Goal: Task Accomplishment & Management: Manage account settings

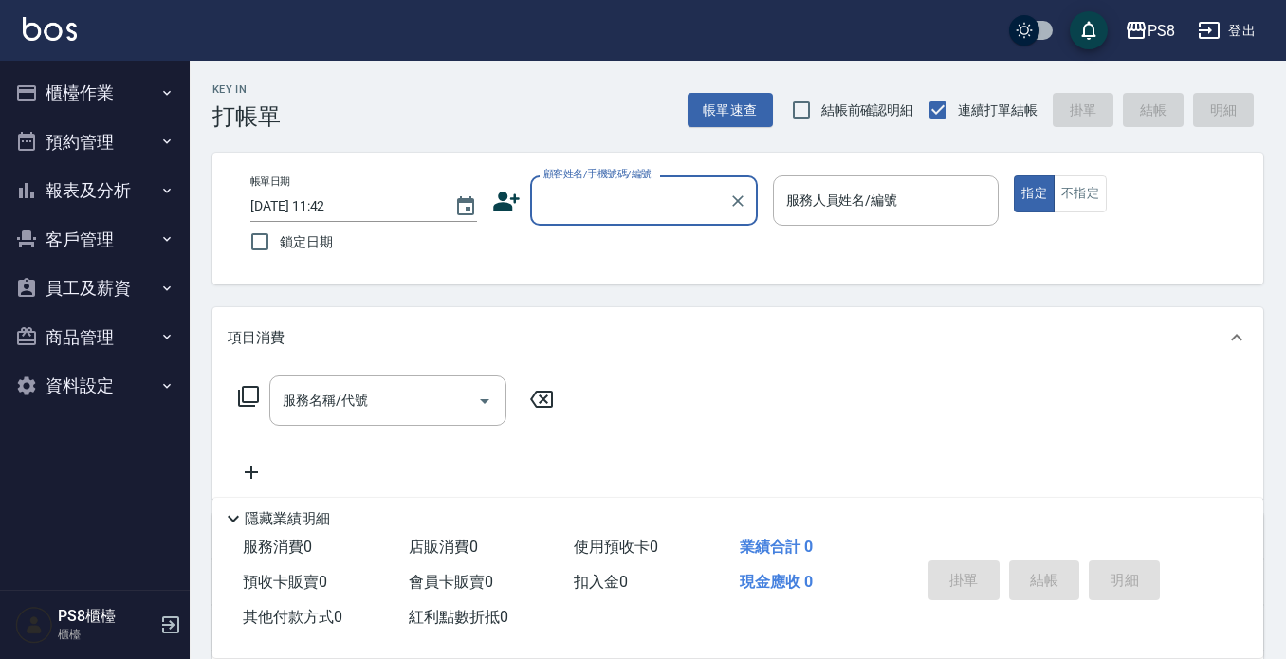
click at [137, 185] on button "報表及分析" at bounding box center [95, 190] width 175 height 49
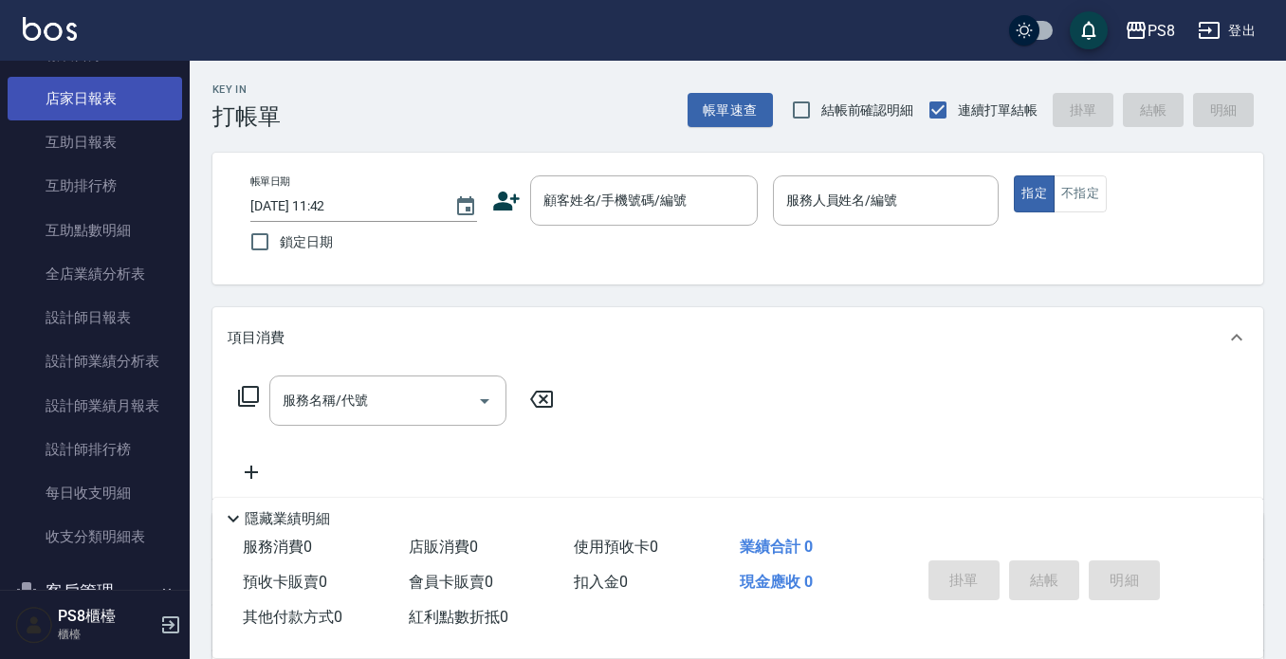
scroll to position [95, 0]
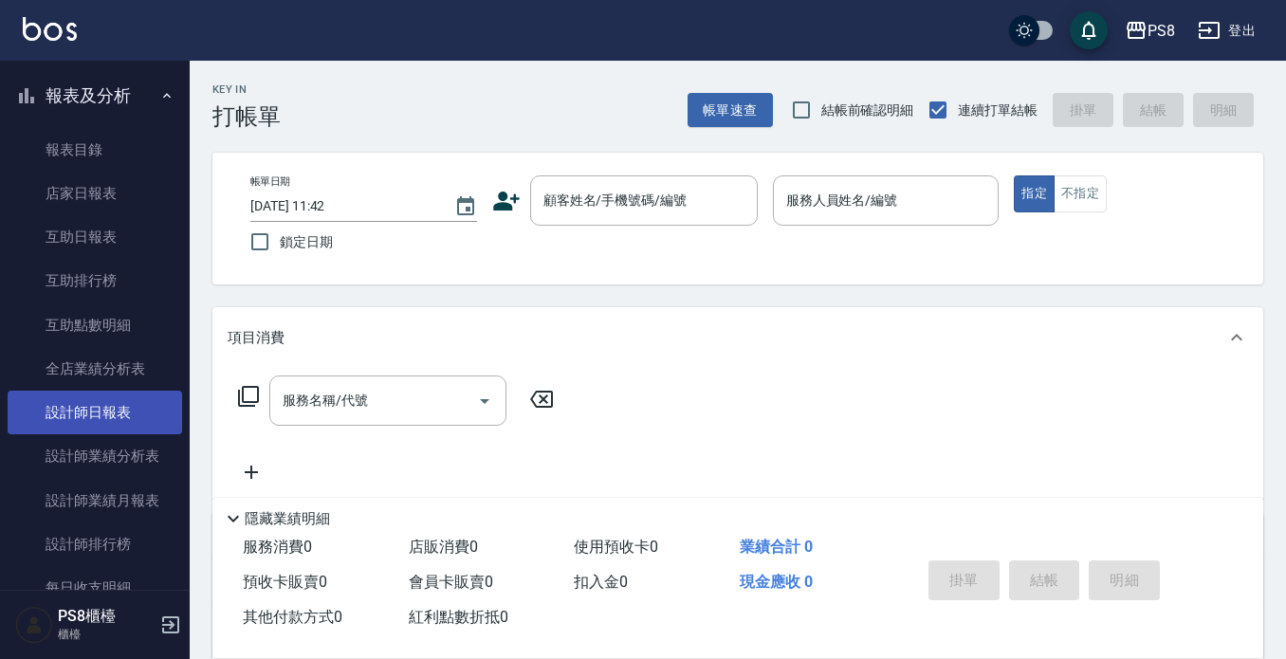
click at [110, 404] on link "設計師日報表" at bounding box center [95, 413] width 175 height 44
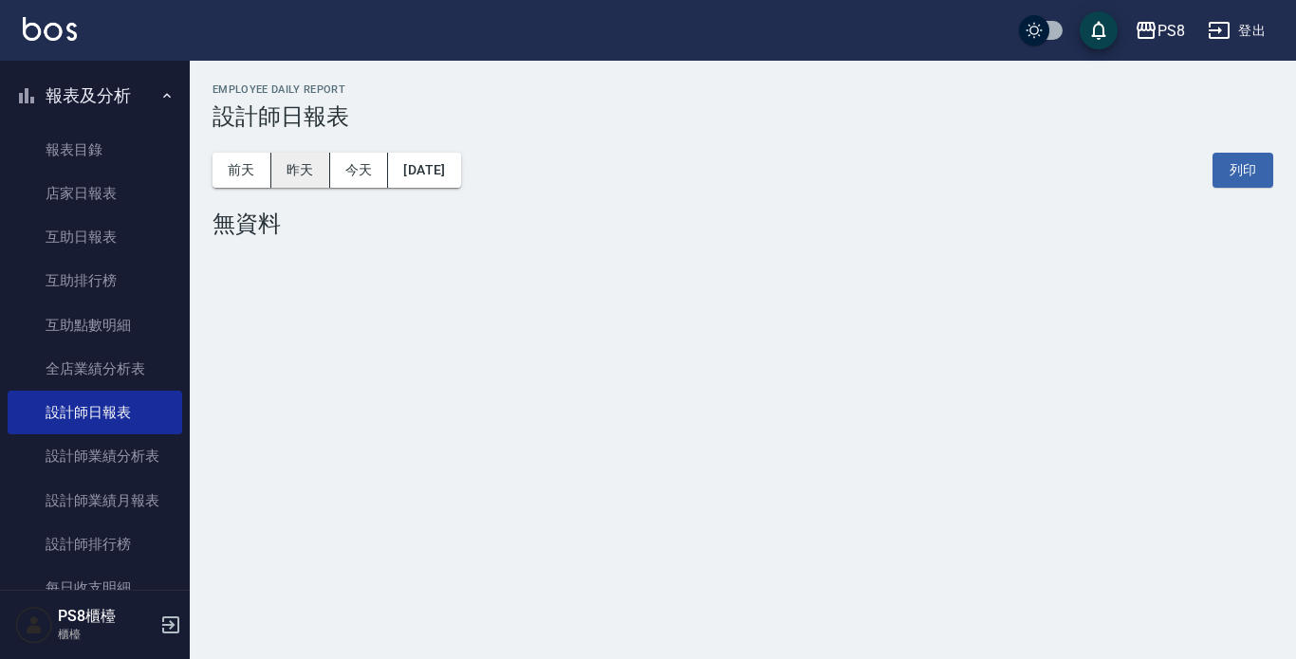
click at [287, 174] on button "昨天" at bounding box center [300, 170] width 59 height 35
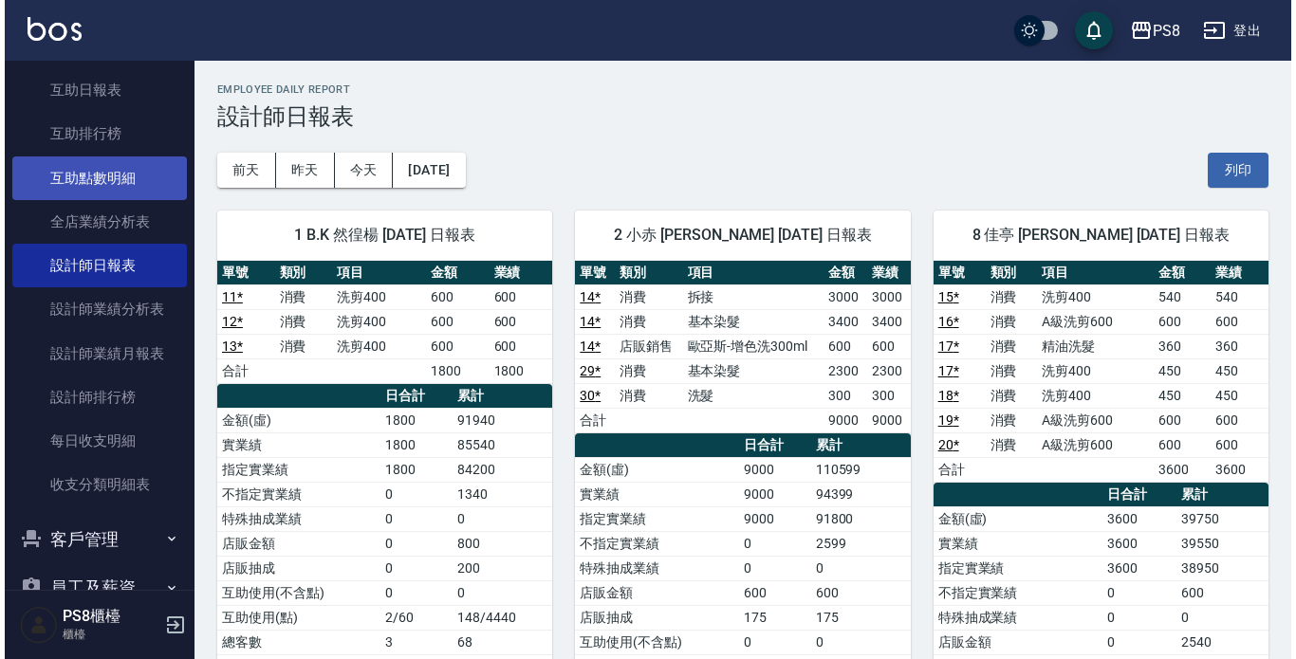
scroll to position [379, 0]
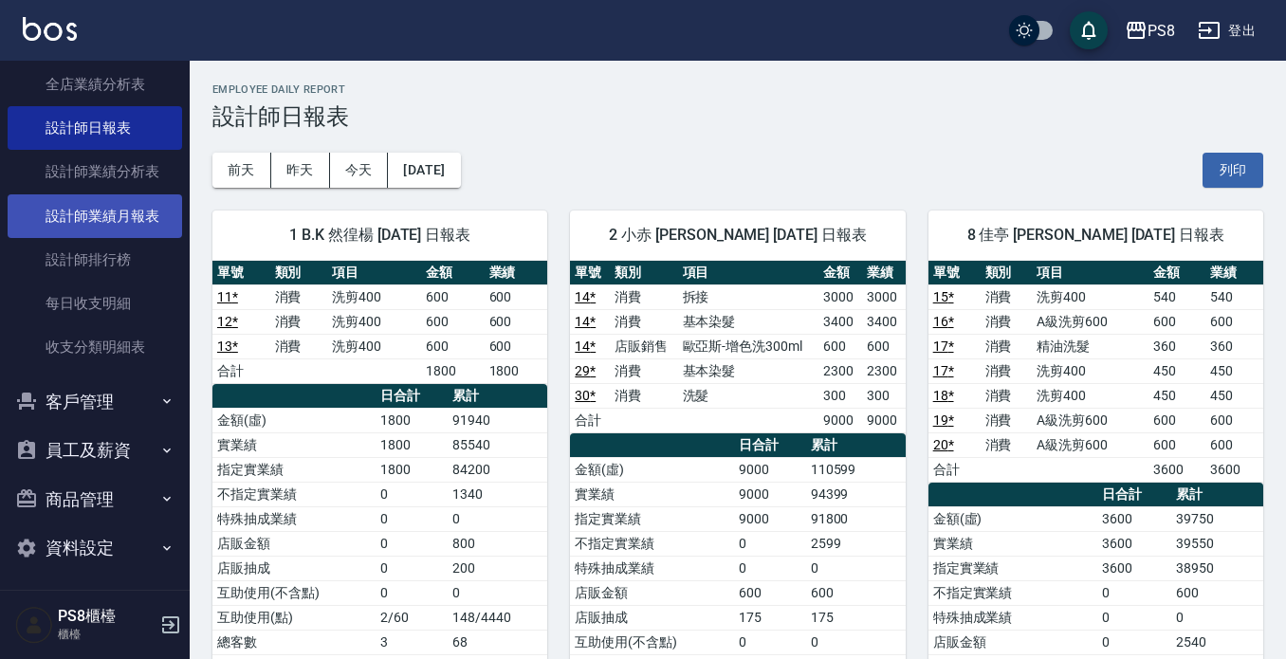
click at [120, 206] on link "設計師業績月報表" at bounding box center [95, 216] width 175 height 44
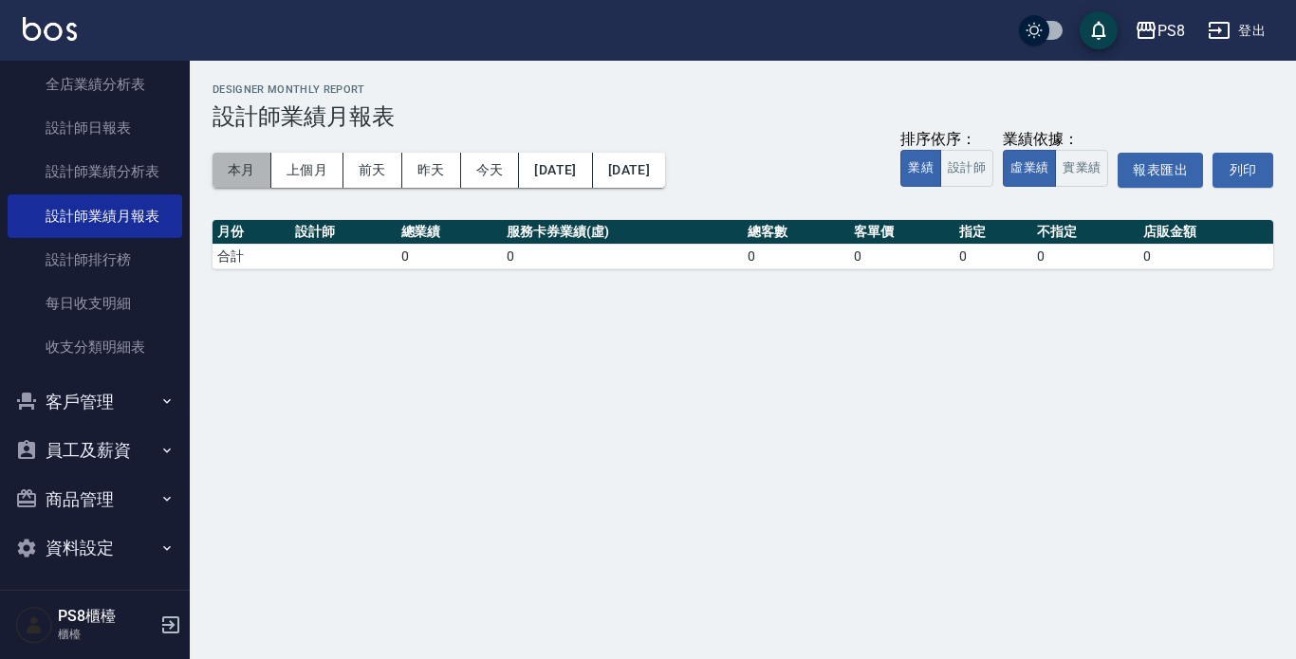
click at [249, 168] on button "本月" at bounding box center [241, 170] width 59 height 35
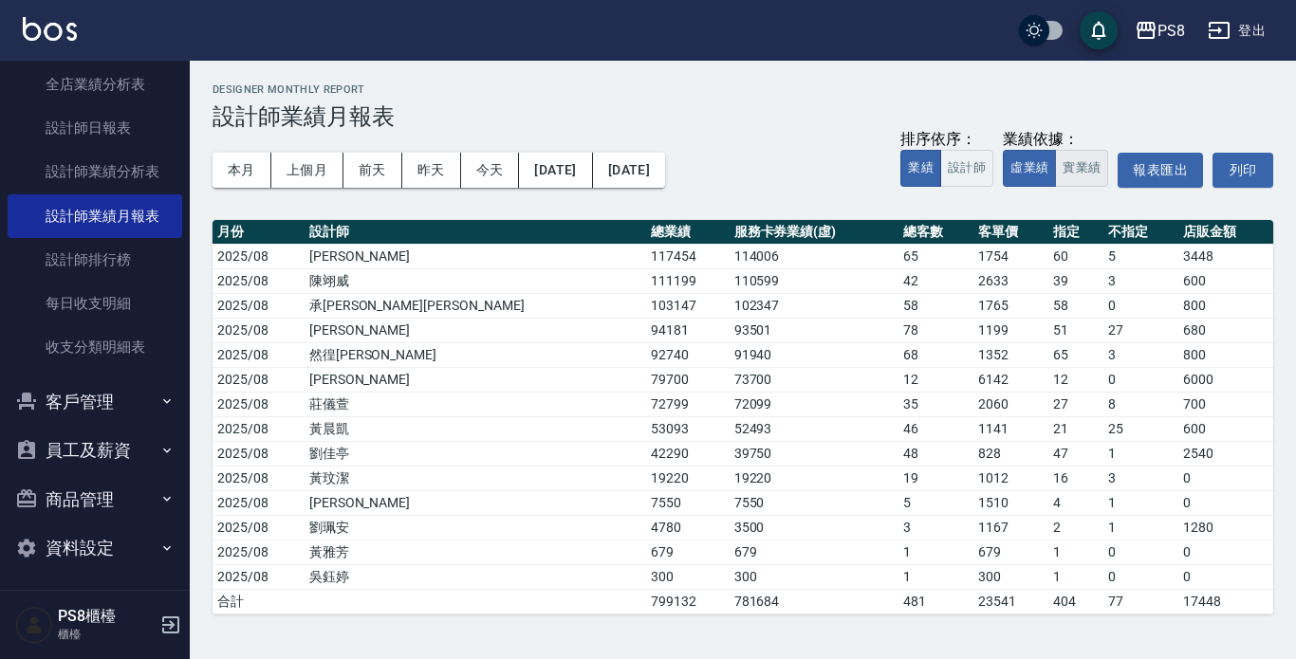
click at [1079, 177] on button "實業績" at bounding box center [1081, 168] width 53 height 37
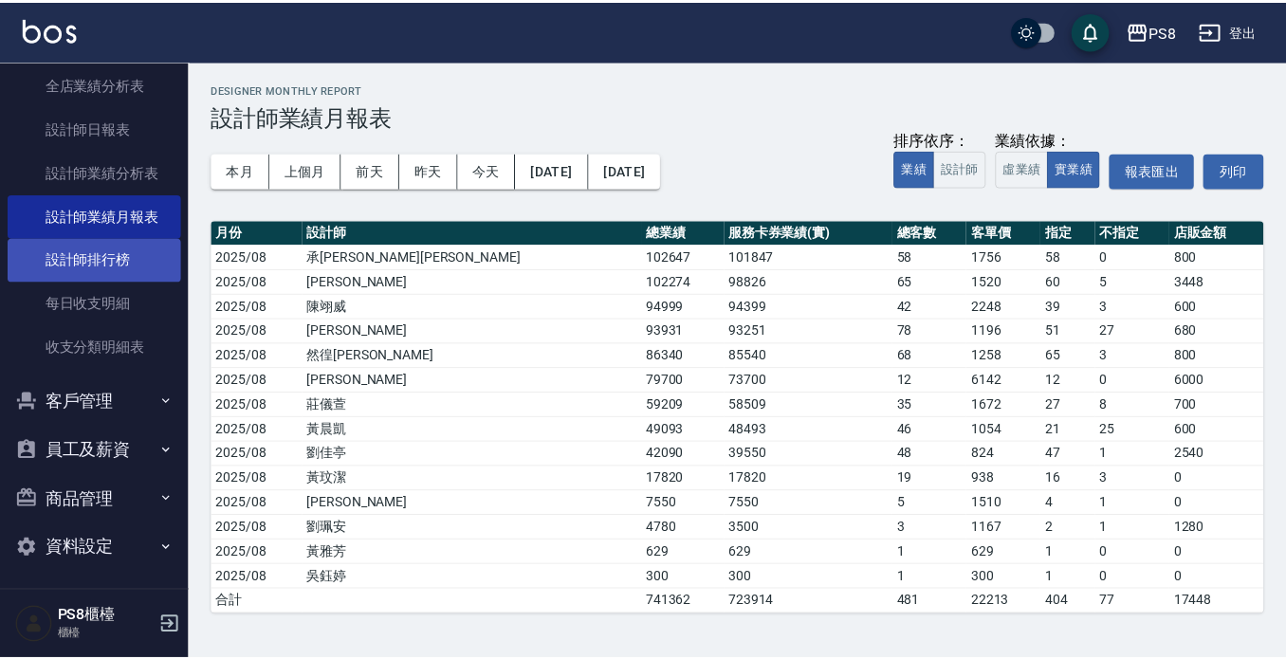
scroll to position [190, 0]
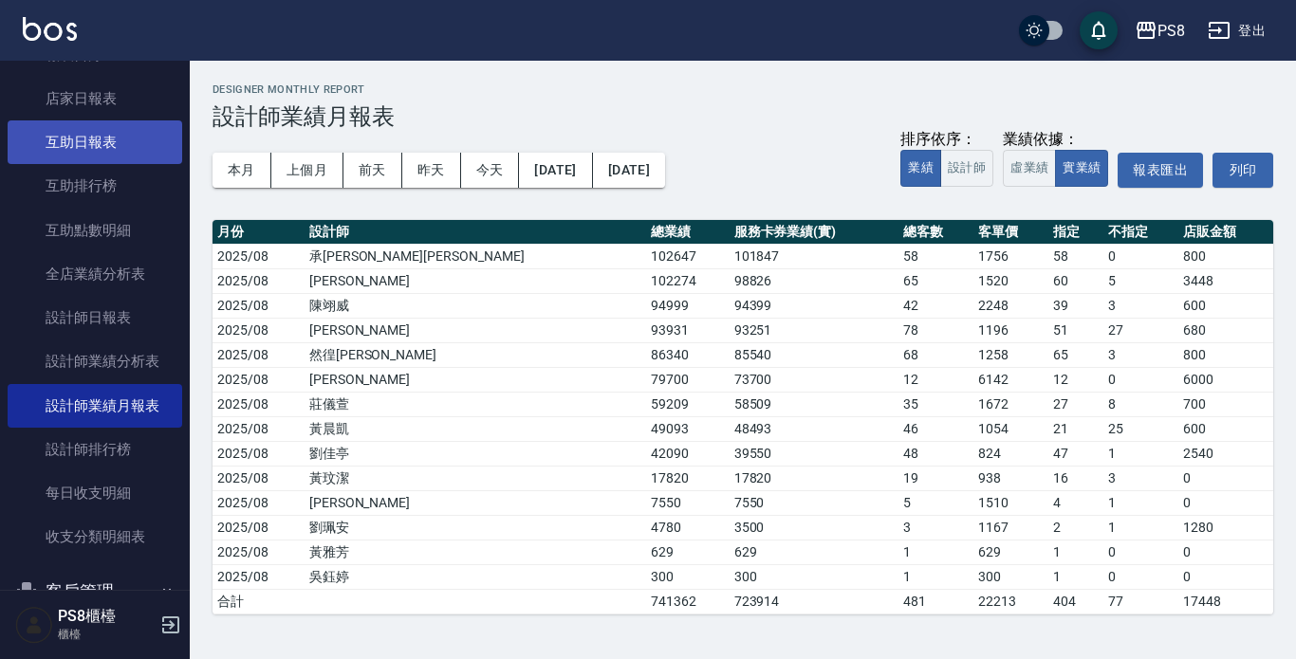
click at [78, 144] on link "互助日報表" at bounding box center [95, 142] width 175 height 44
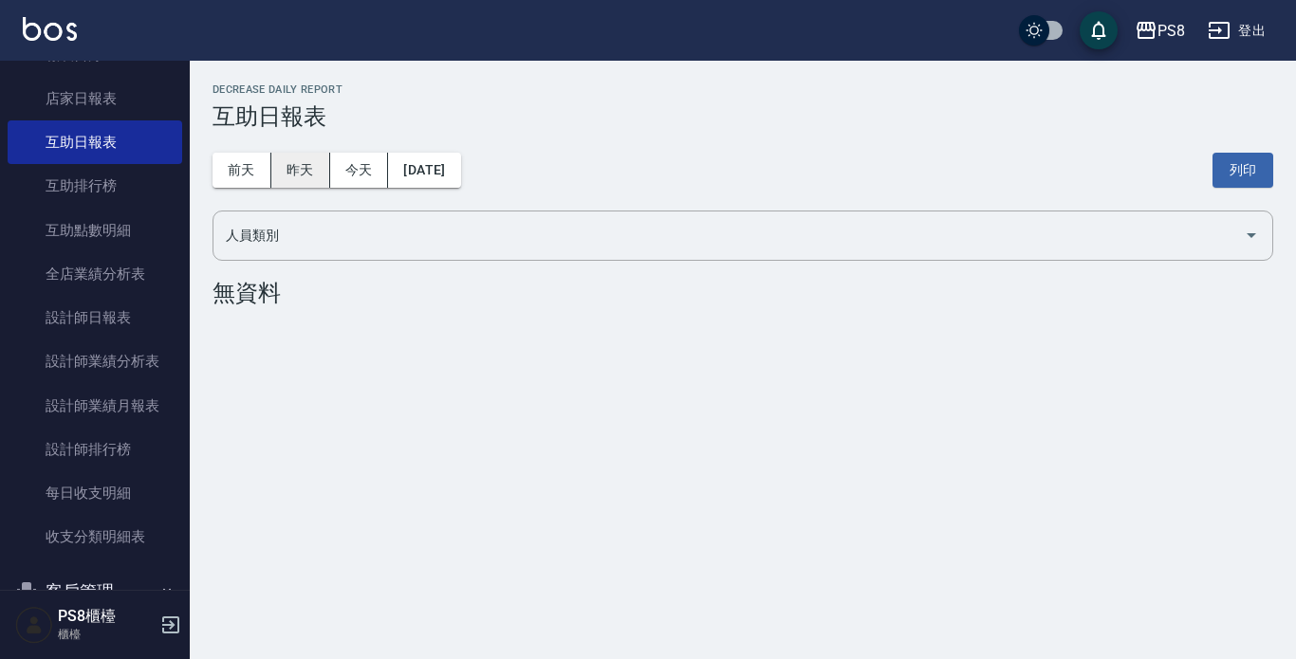
click at [305, 164] on button "昨天" at bounding box center [300, 170] width 59 height 35
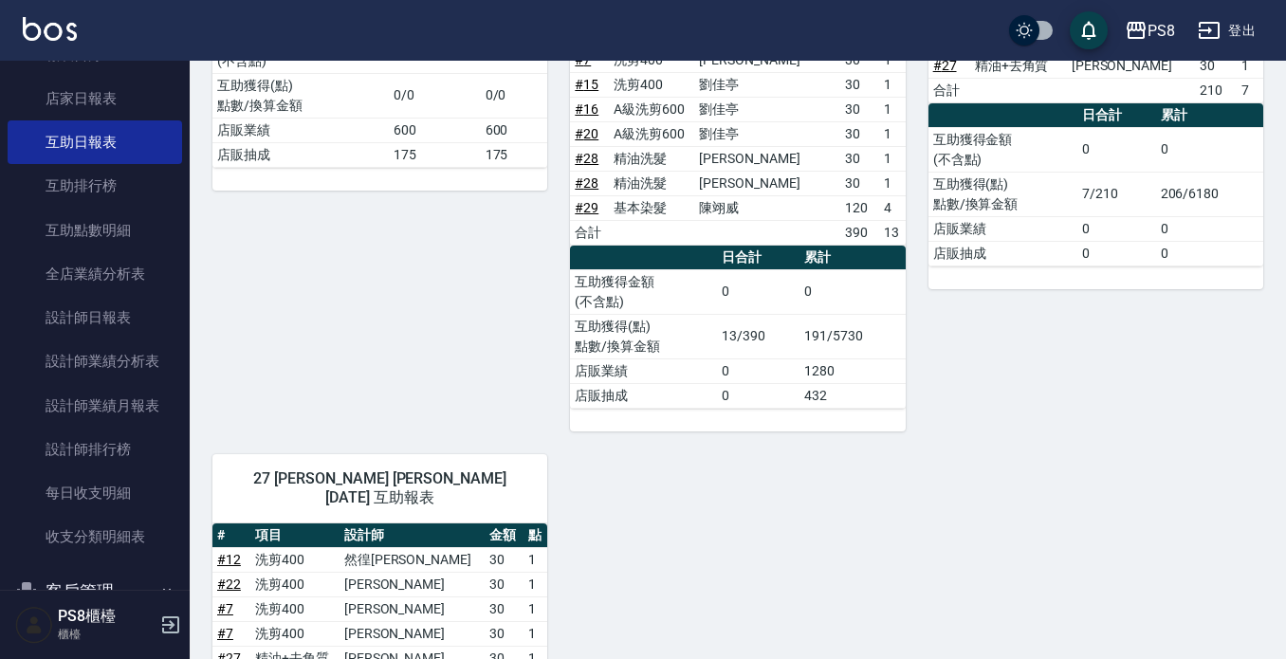
scroll to position [231, 0]
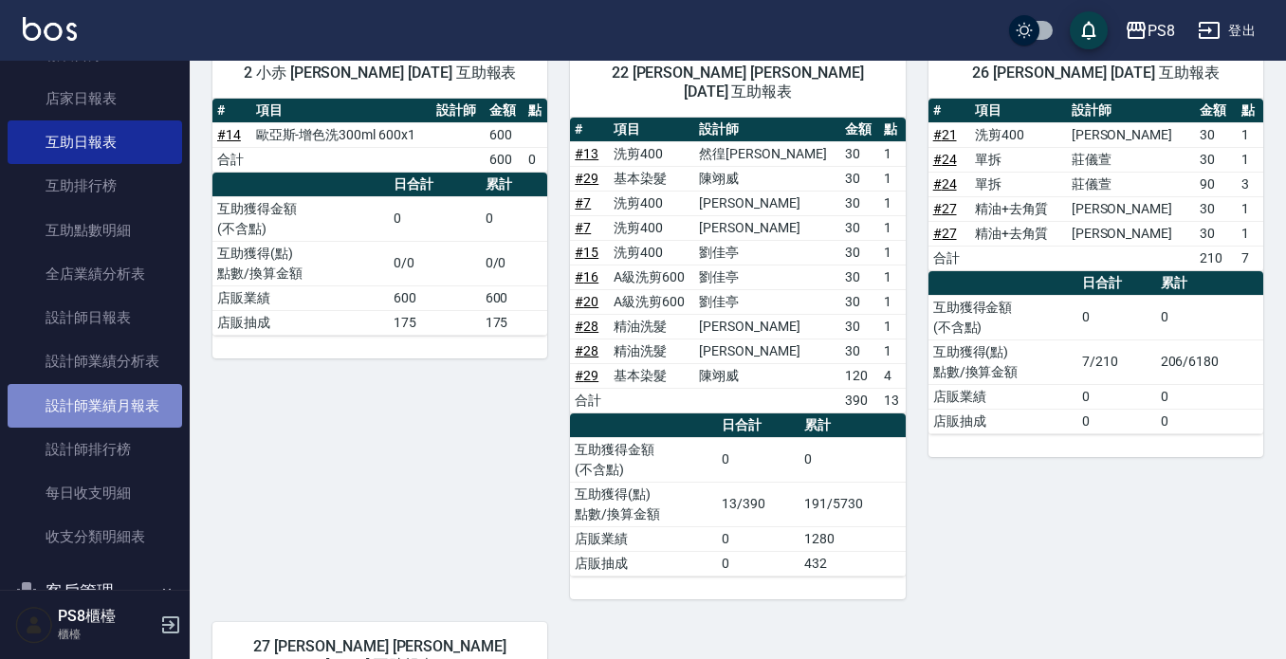
click at [139, 397] on link "設計師業績月報表" at bounding box center [95, 406] width 175 height 44
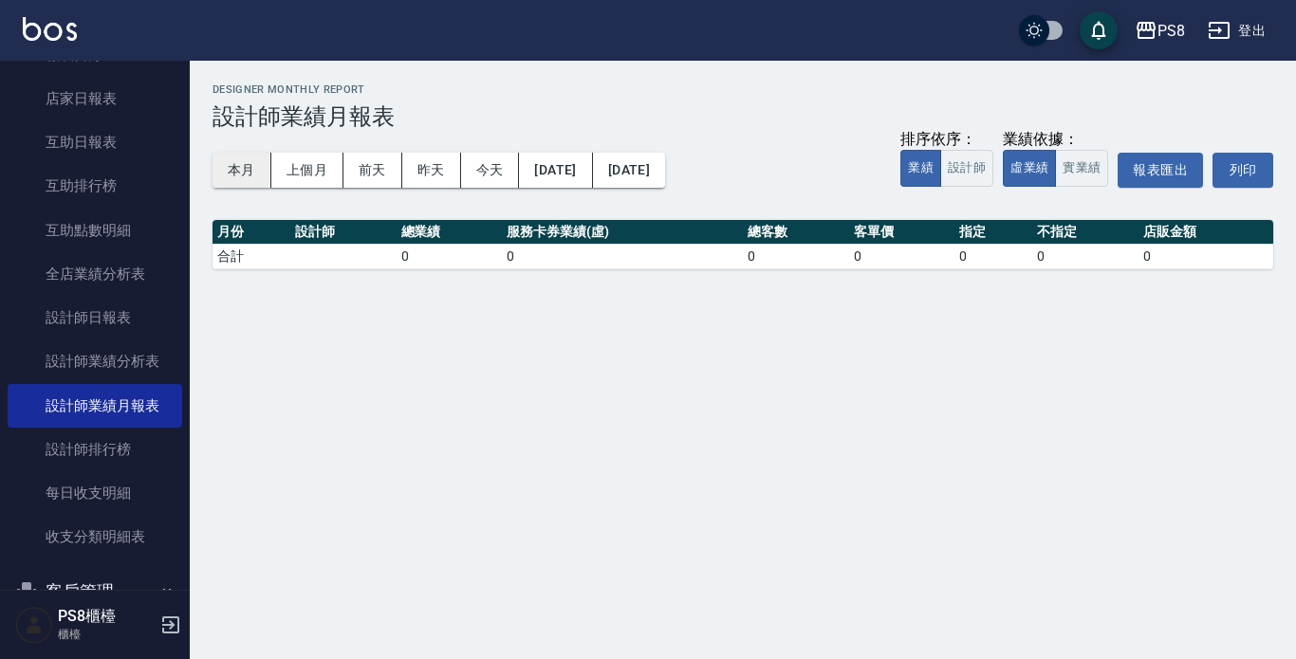
click at [261, 174] on button "本月" at bounding box center [241, 170] width 59 height 35
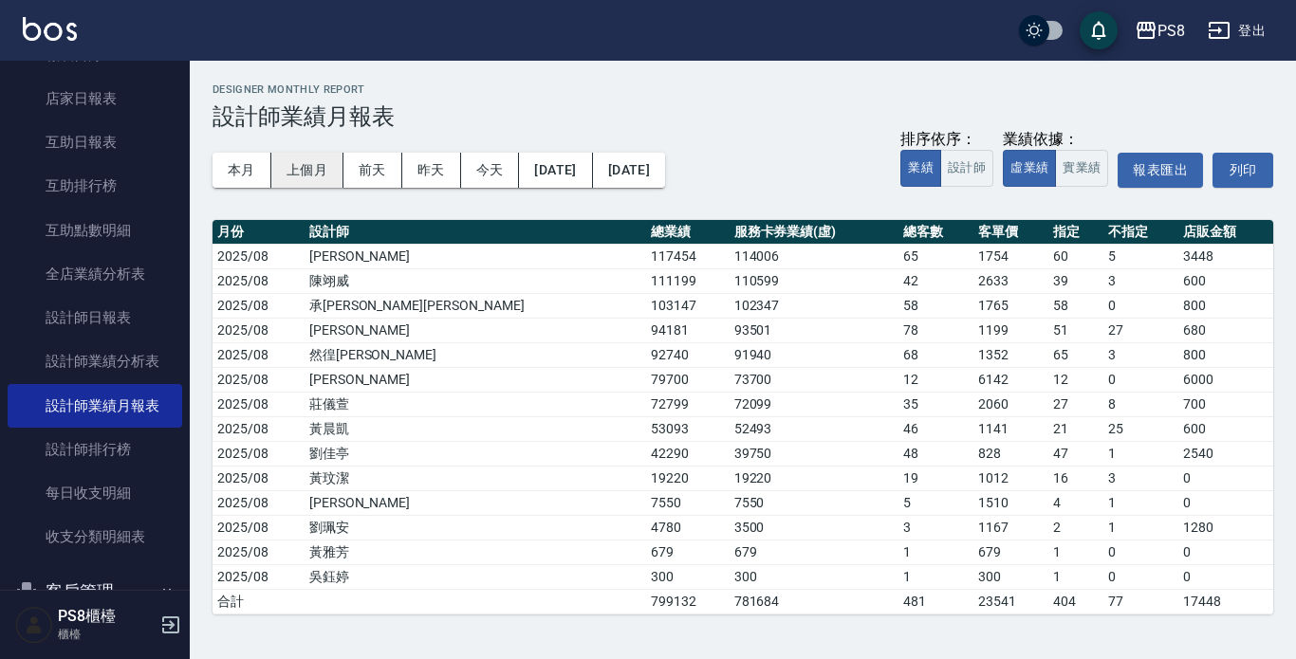
click at [302, 169] on button "上個月" at bounding box center [307, 170] width 72 height 35
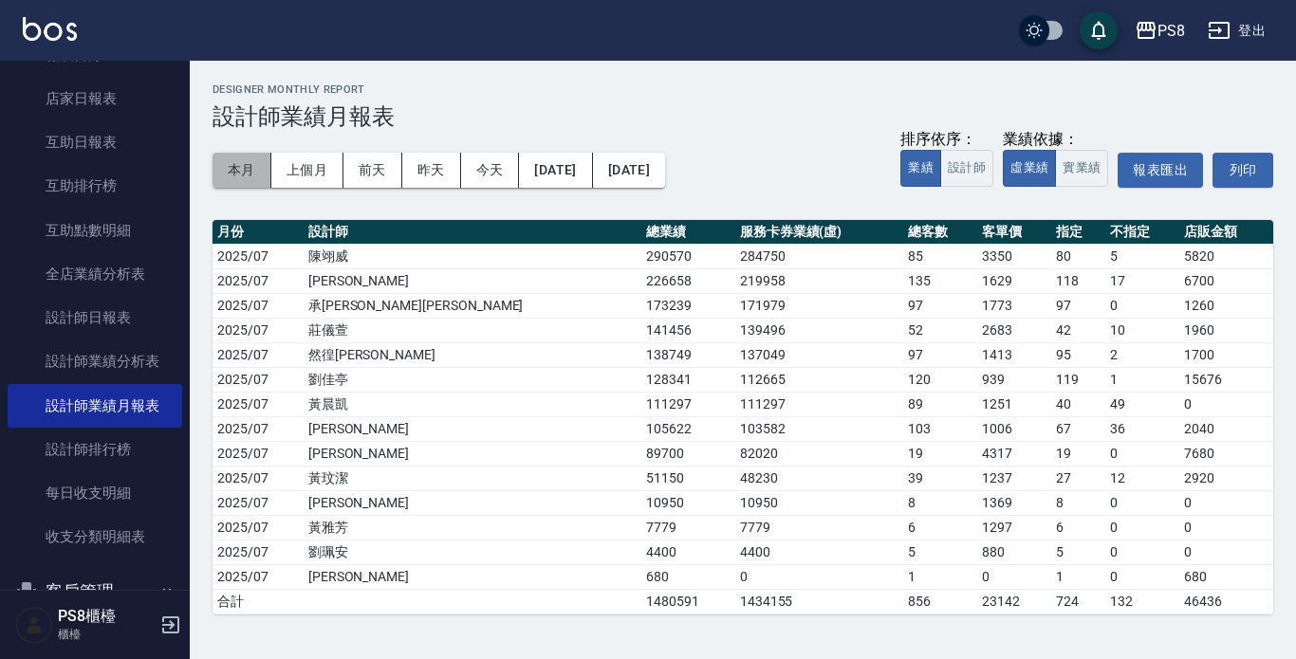
click at [262, 172] on button "本月" at bounding box center [241, 170] width 59 height 35
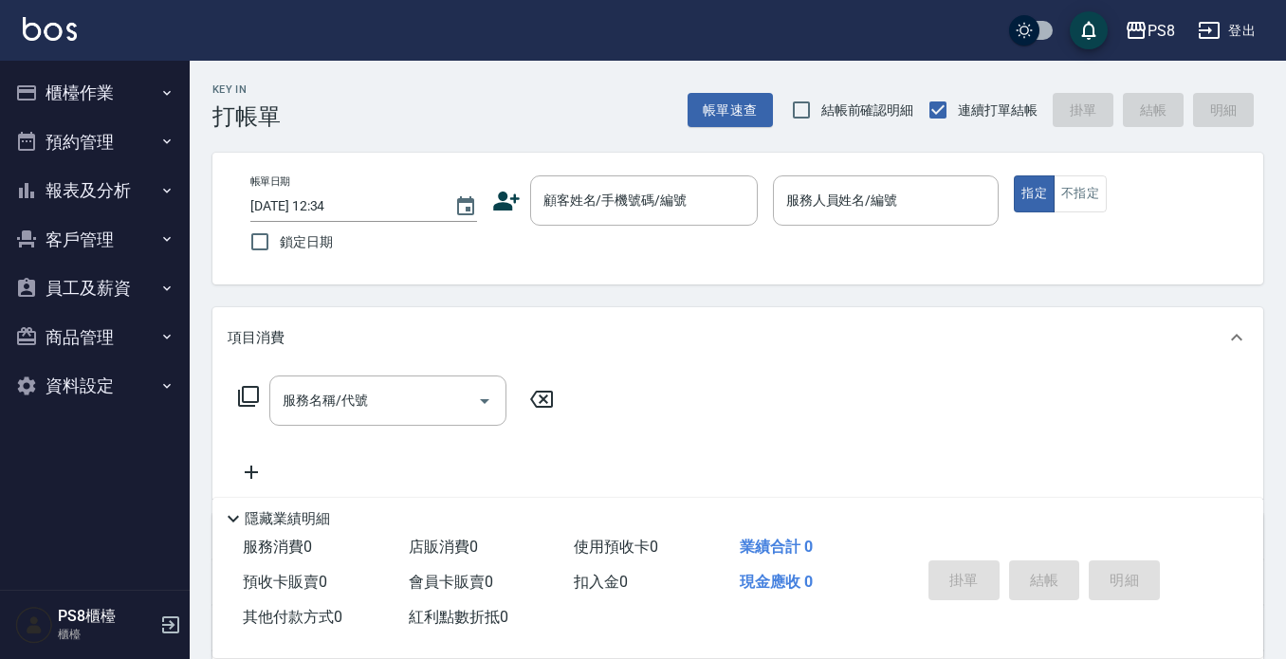
click at [500, 192] on icon at bounding box center [506, 201] width 28 height 28
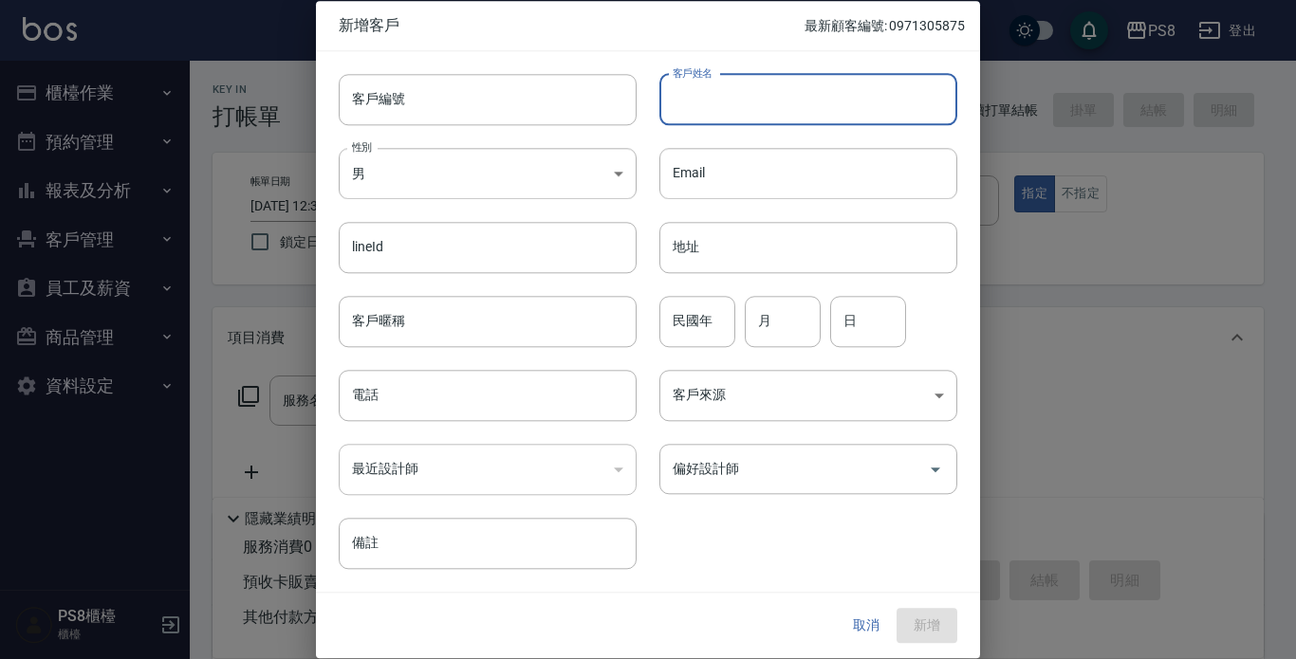
click at [836, 112] on input "客戶姓名" at bounding box center [808, 99] width 298 height 51
type input "."
click at [1137, 263] on div at bounding box center [648, 329] width 1296 height 659
click at [1098, 512] on div at bounding box center [648, 329] width 1296 height 659
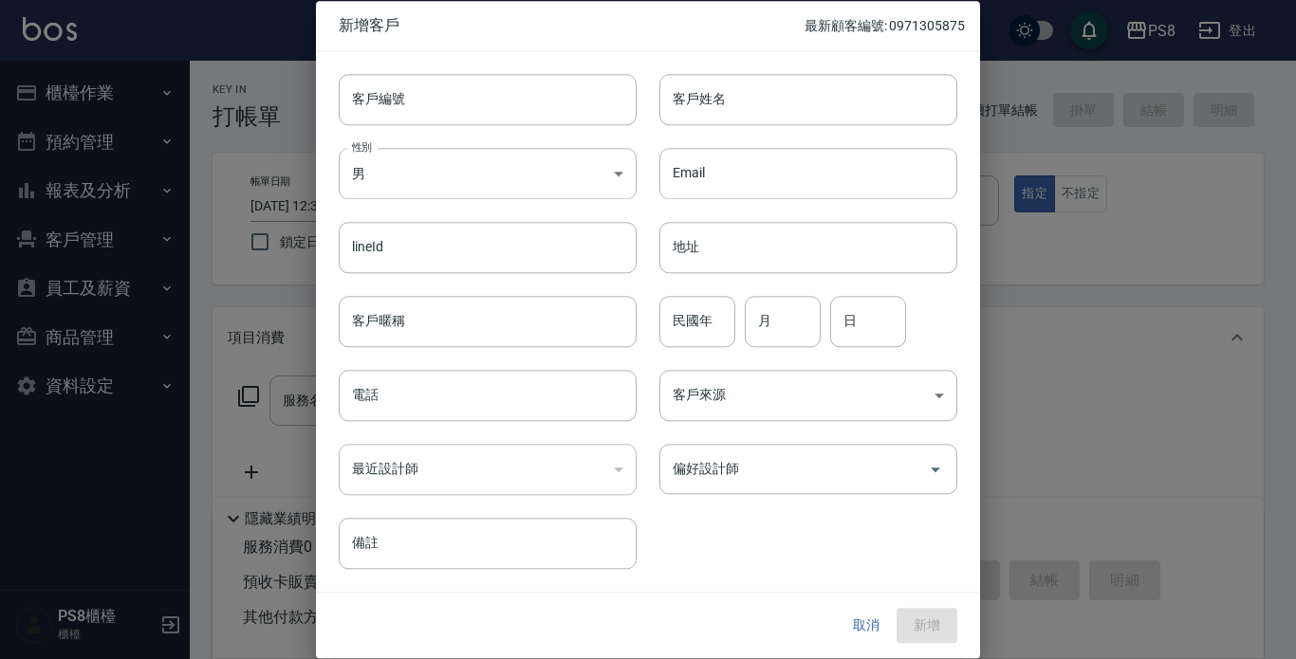
click at [867, 625] on button "取消" at bounding box center [866, 626] width 61 height 35
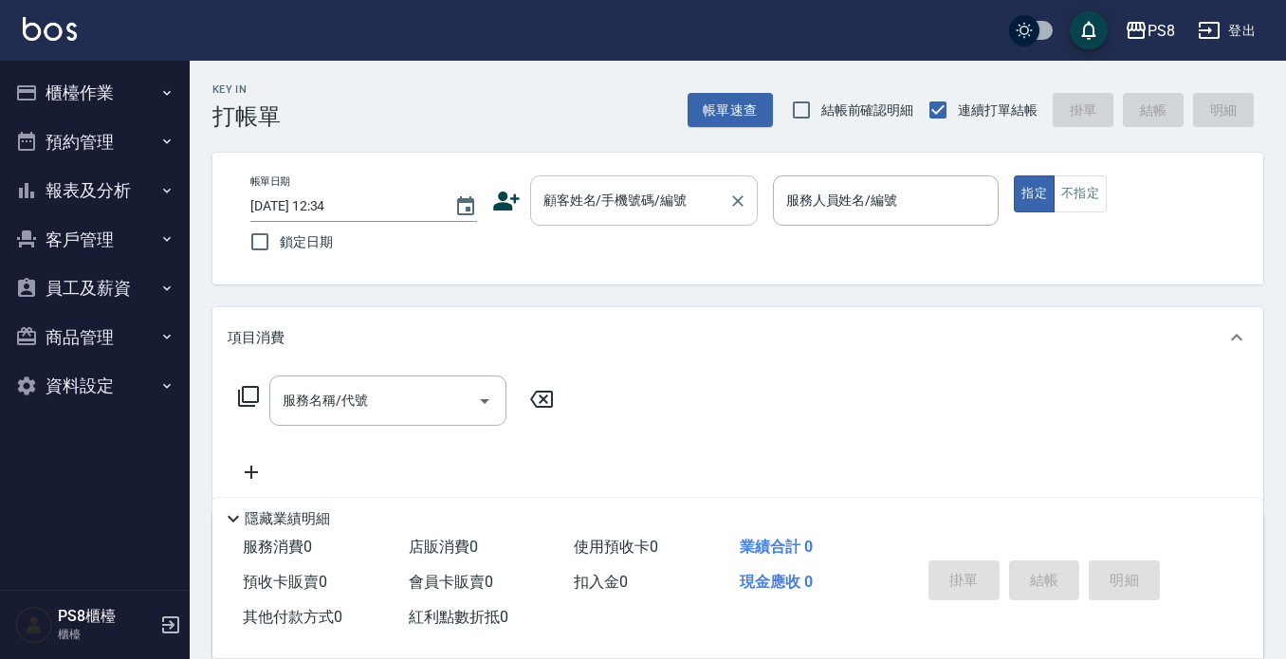
click at [654, 208] on input "顧客姓名/手機號碼/編號" at bounding box center [630, 200] width 182 height 33
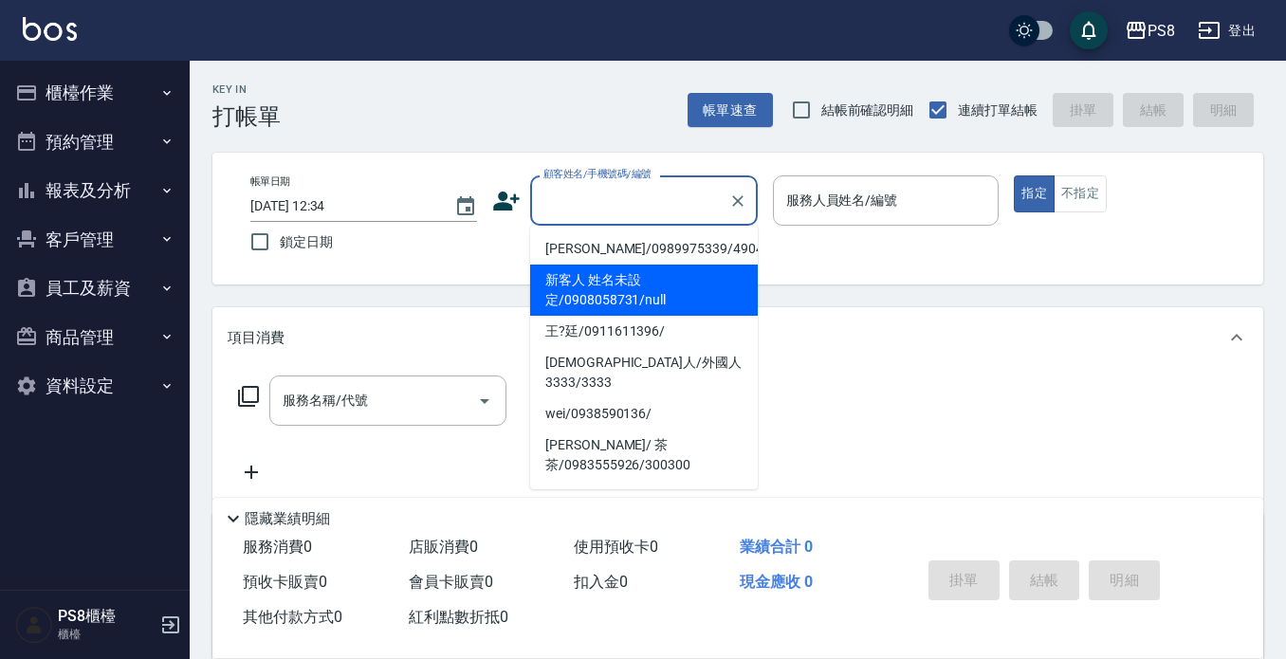
type input "ㄒ"
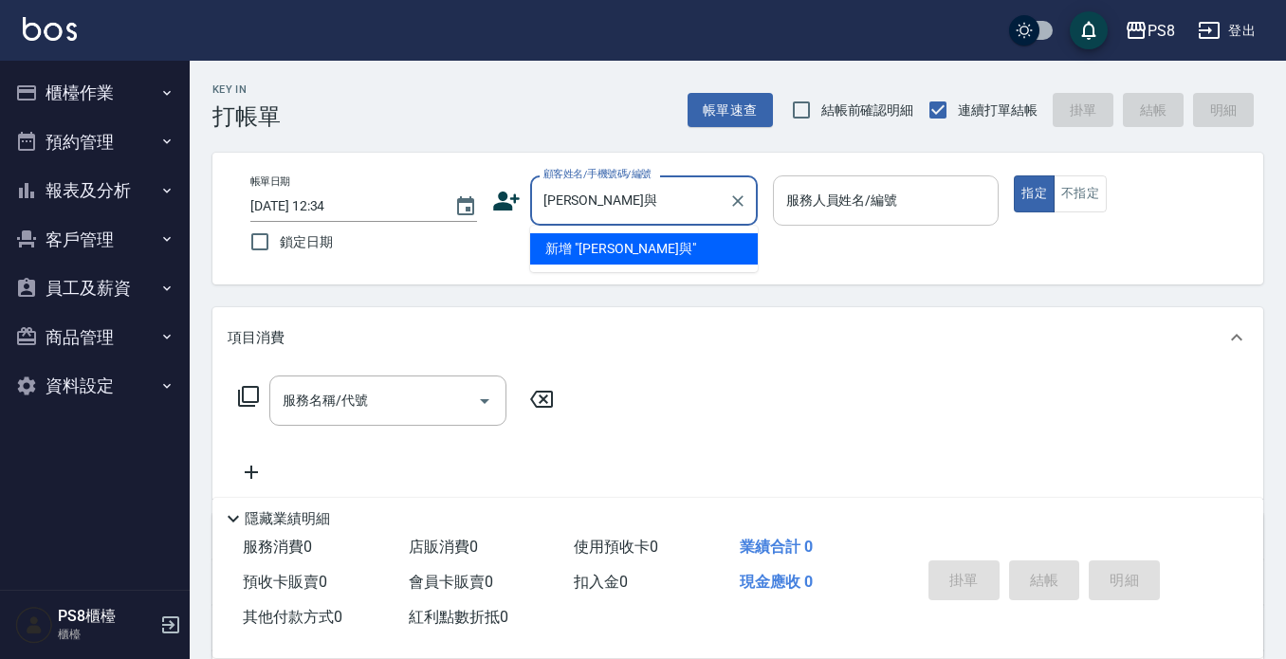
type input "[PERSON_NAME]與"
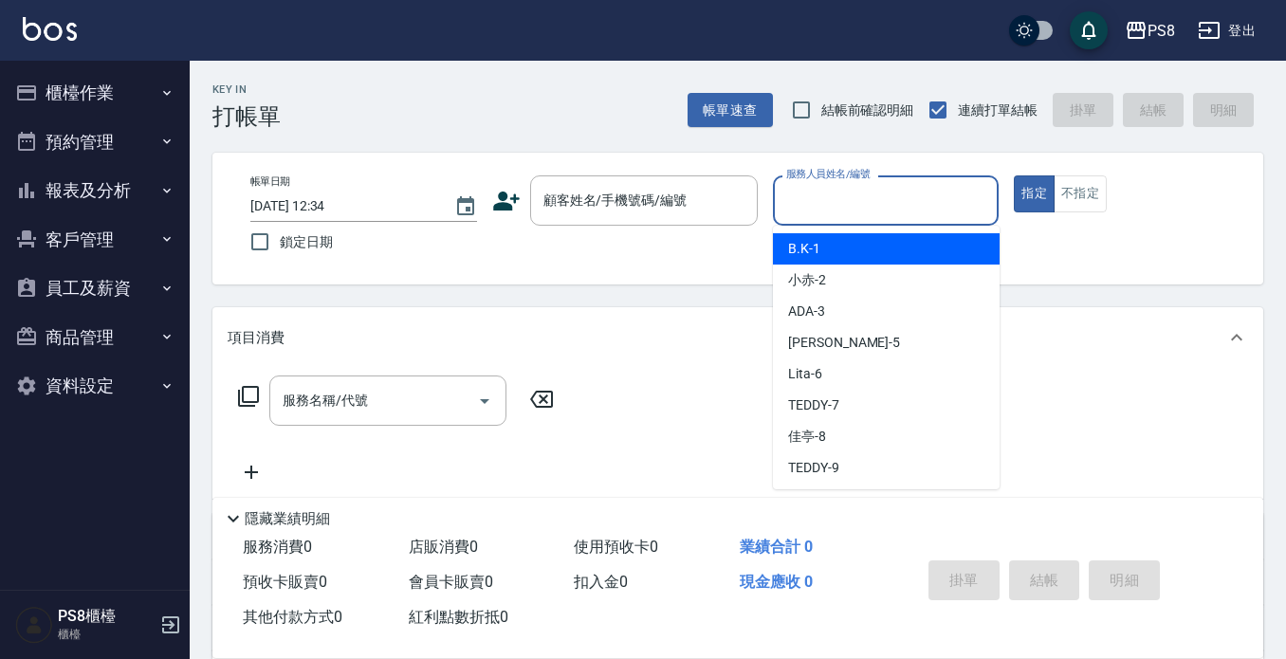
click at [885, 214] on input "服務人員姓名/編號" at bounding box center [887, 200] width 210 height 33
click at [497, 204] on icon at bounding box center [506, 201] width 27 height 19
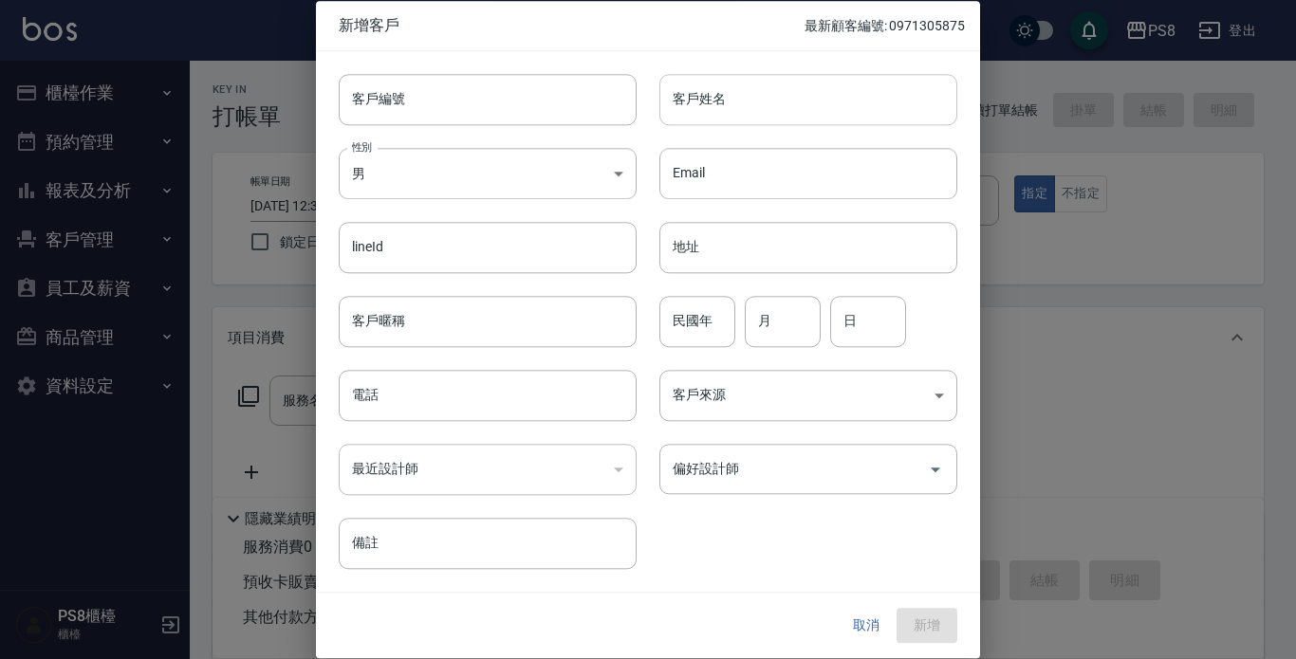
click at [699, 101] on input "客戶姓名" at bounding box center [808, 99] width 298 height 51
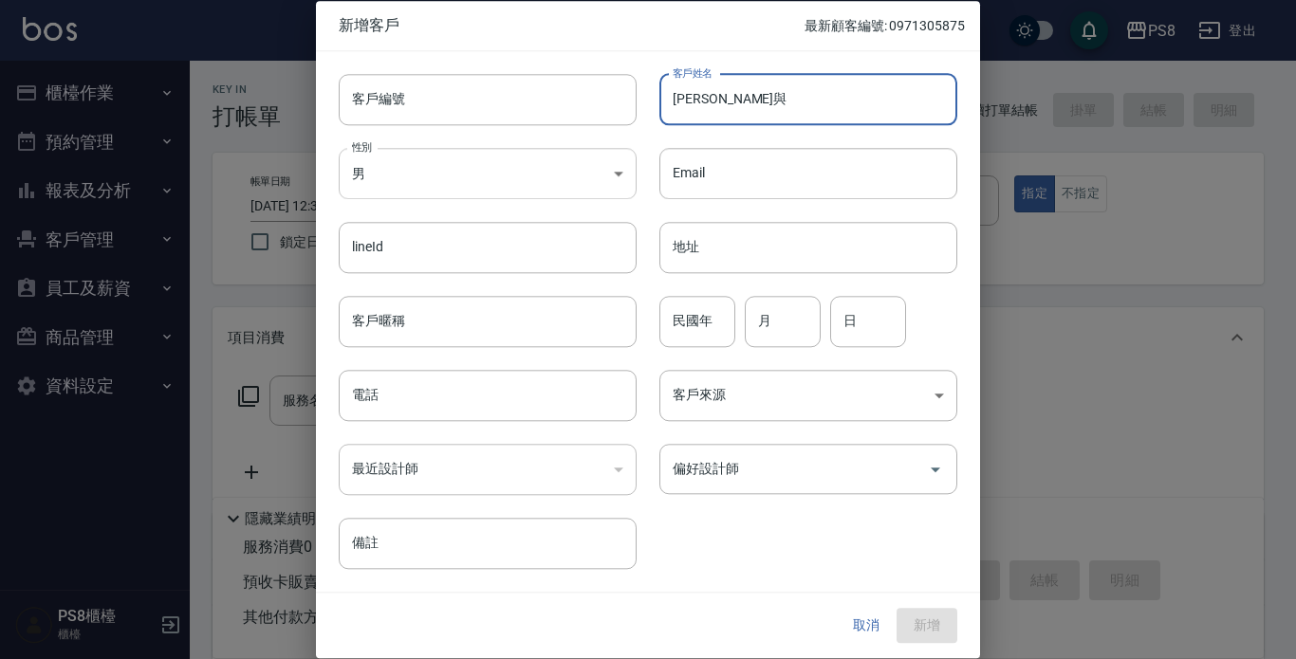
type input "[PERSON_NAME]與"
click at [573, 176] on body "PS8 登出 櫃檯作業 打帳單 帳單列表 掛單列表 座位開單 營業儀表板 現金收支登錄 材料自購登錄 每日結帳 排班表 掃碼打卡 預約管理 預約管理 單日預約…" at bounding box center [648, 462] width 1296 height 924
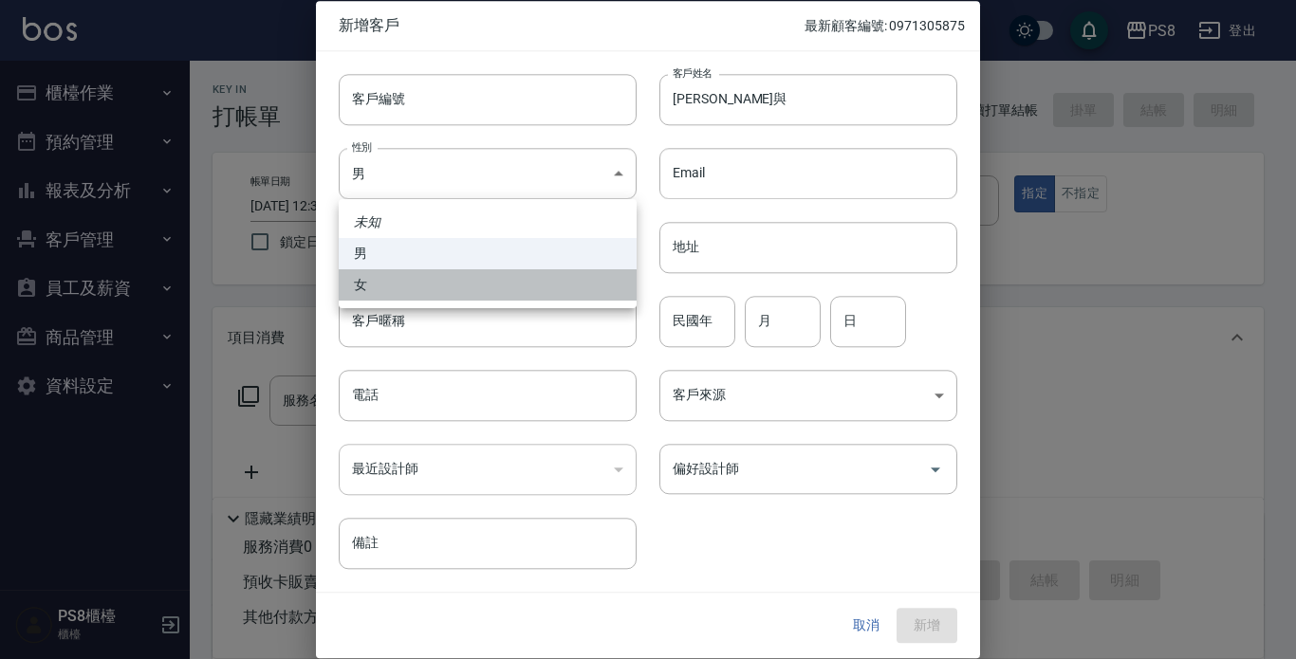
click at [571, 292] on li "女" at bounding box center [488, 284] width 298 height 31
type input "[DEMOGRAPHIC_DATA]"
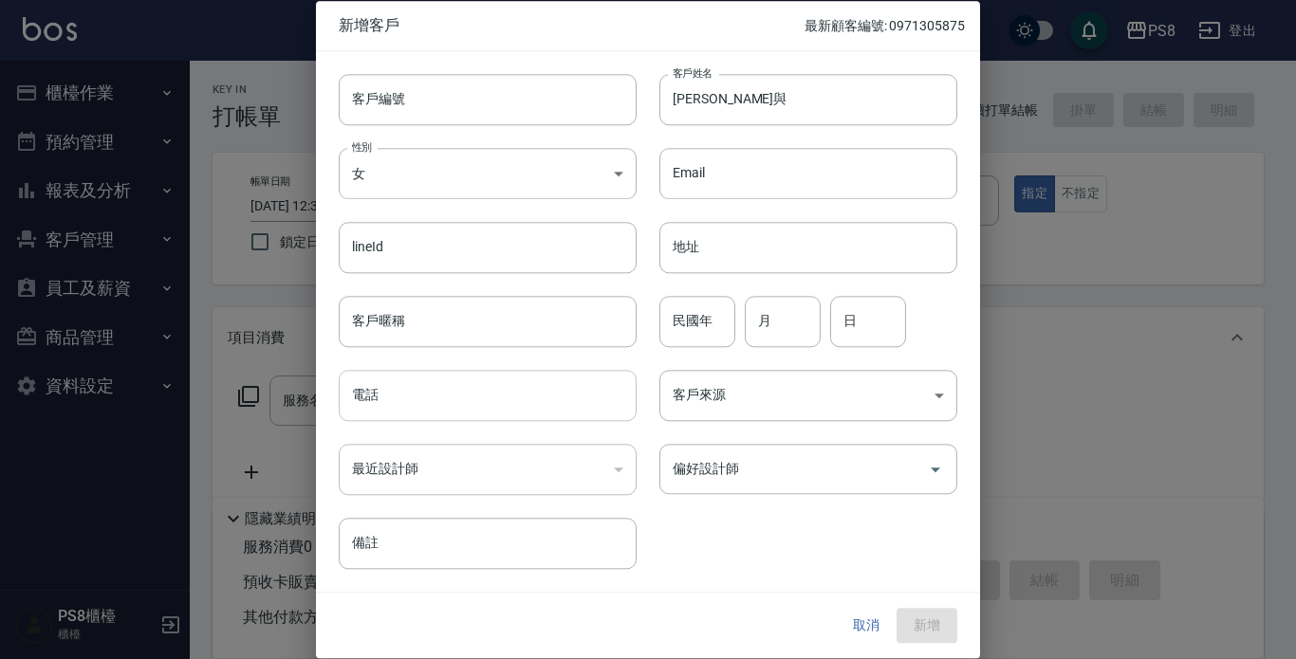
click at [476, 406] on input "電話" at bounding box center [488, 395] width 298 height 51
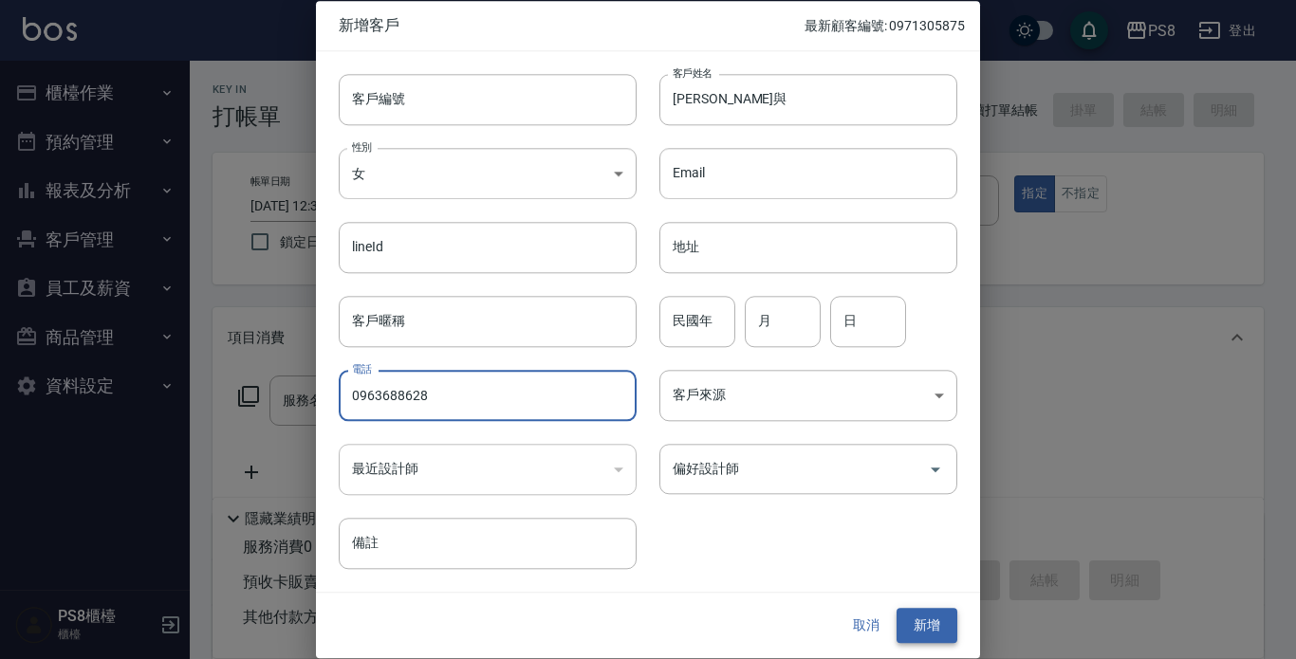
type input "0963688628"
click at [922, 630] on button "新增" at bounding box center [926, 626] width 61 height 35
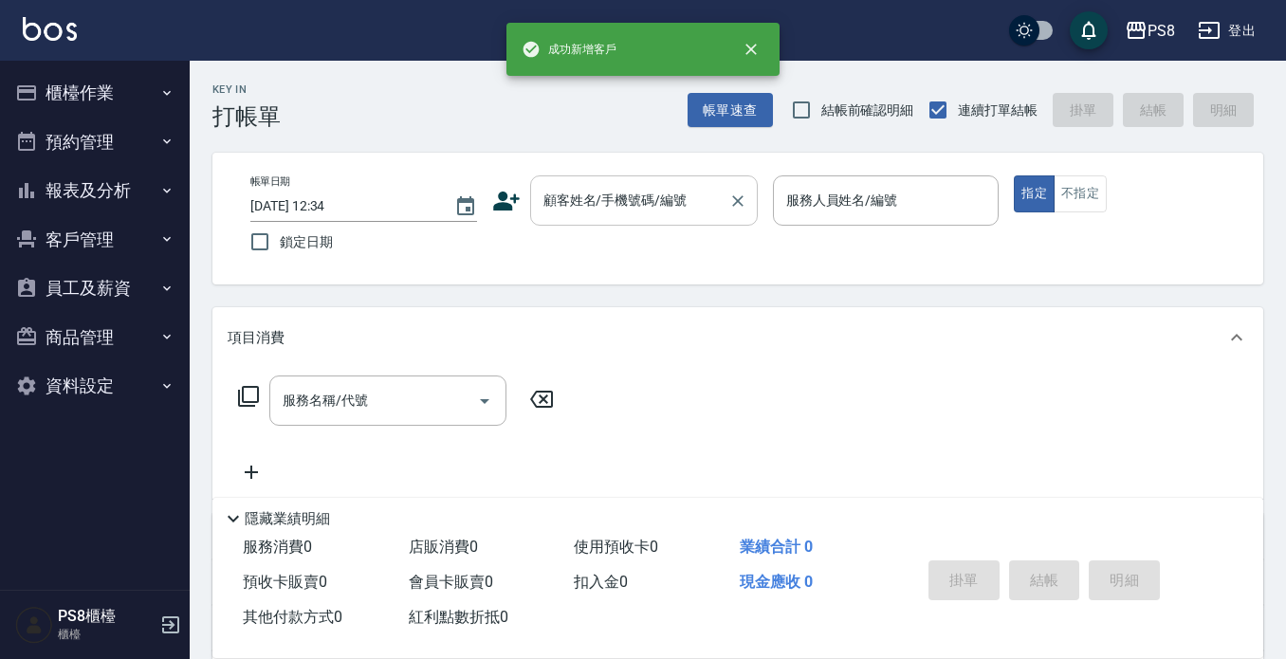
click at [603, 196] on input "顧客姓名/手機號碼/編號" at bounding box center [630, 200] width 182 height 33
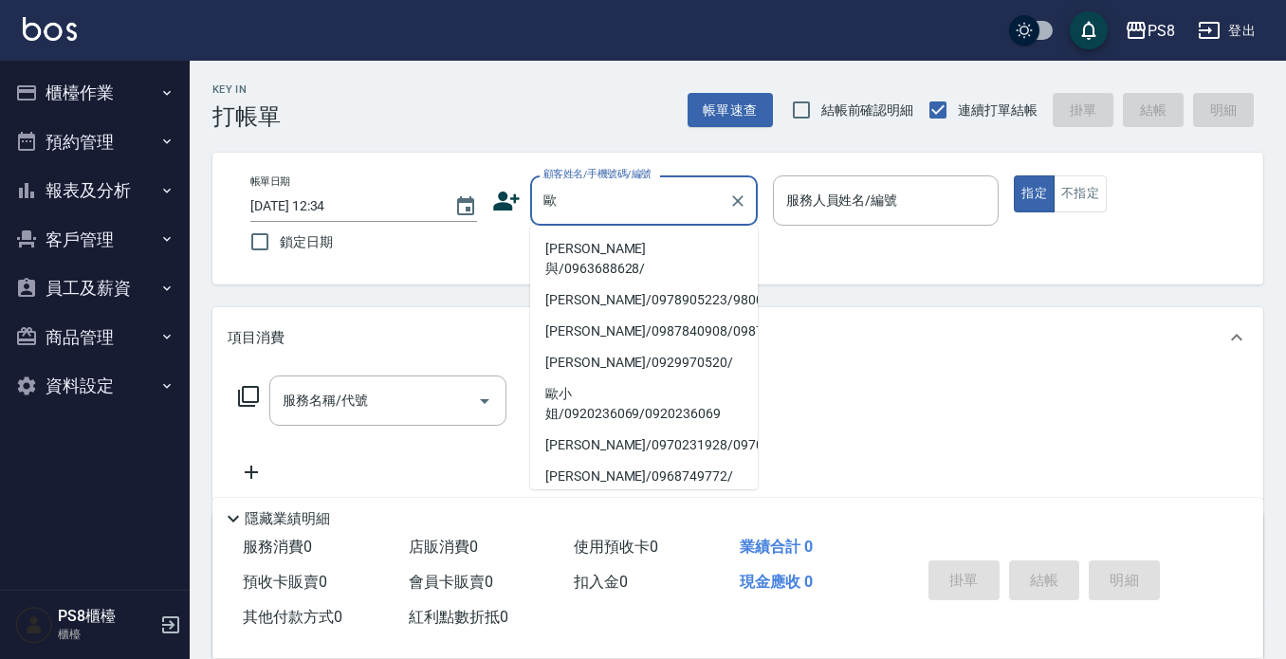
click at [651, 250] on li "[PERSON_NAME]與/0963688628/" at bounding box center [644, 258] width 228 height 51
type input "[PERSON_NAME]與/0963688628/"
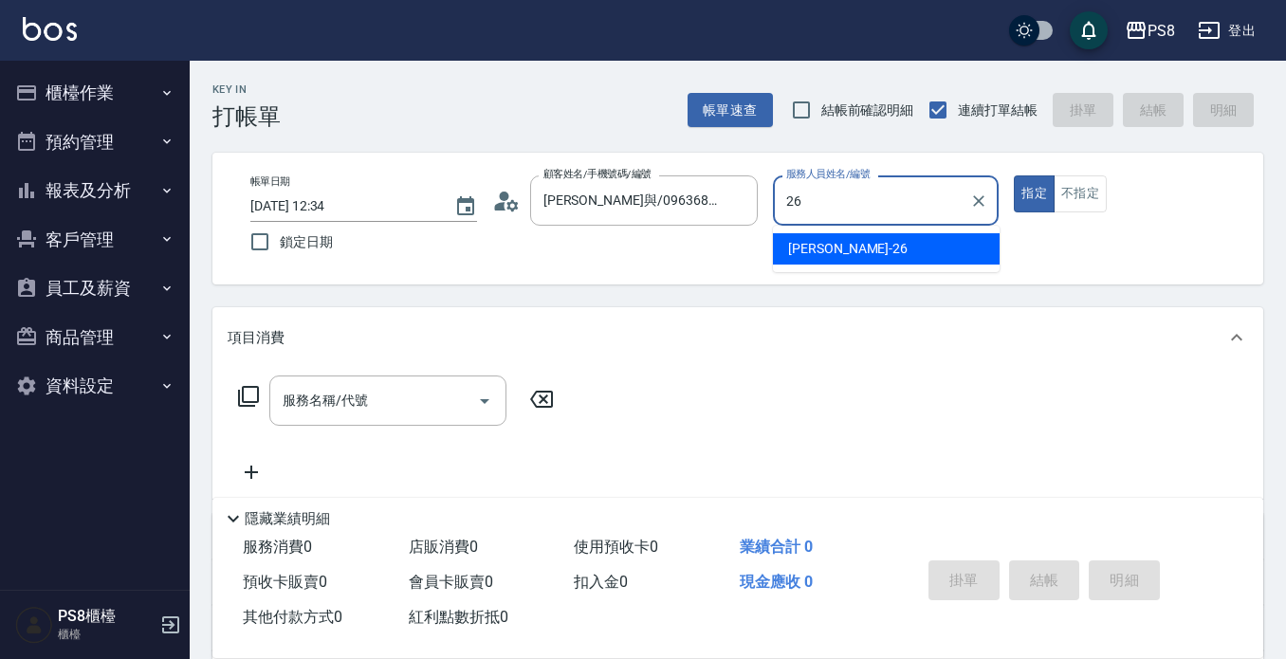
click at [853, 255] on div "苡真 -26" at bounding box center [886, 248] width 227 height 31
type input "苡真-26"
click at [317, 398] on div "服務名稱/代號 服務名稱/代號" at bounding box center [387, 401] width 237 height 50
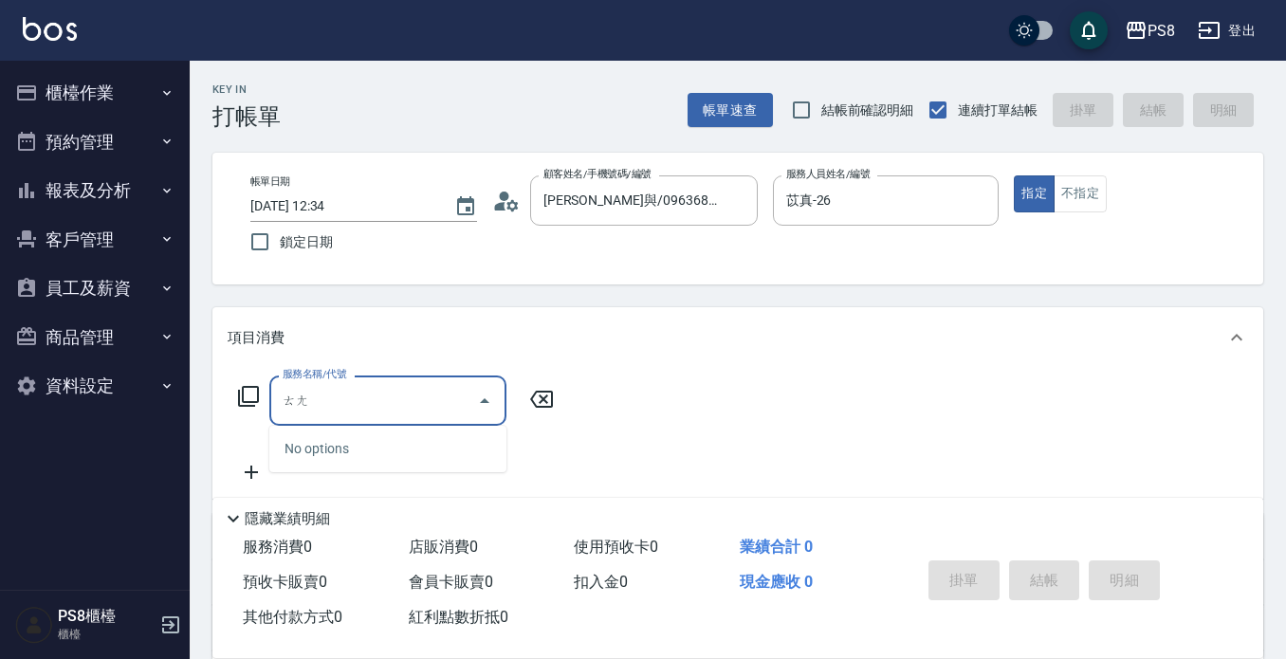
type input "趟"
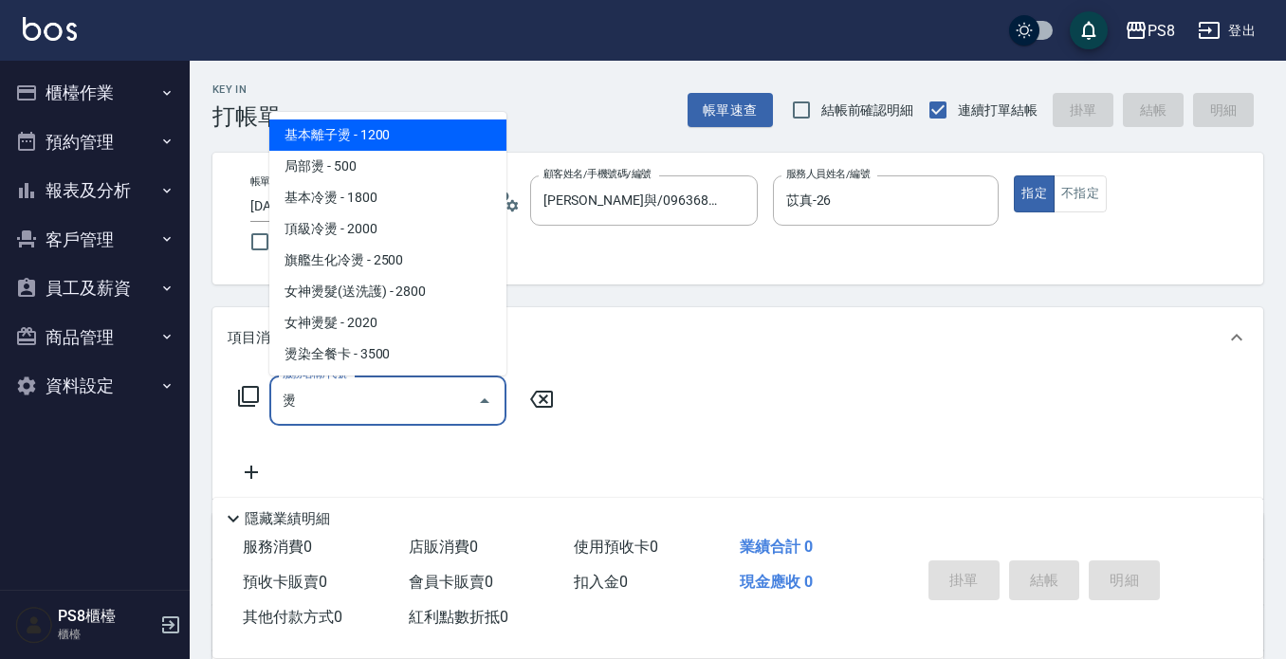
click at [352, 127] on span "基本離子燙 - 1200" at bounding box center [387, 135] width 237 height 31
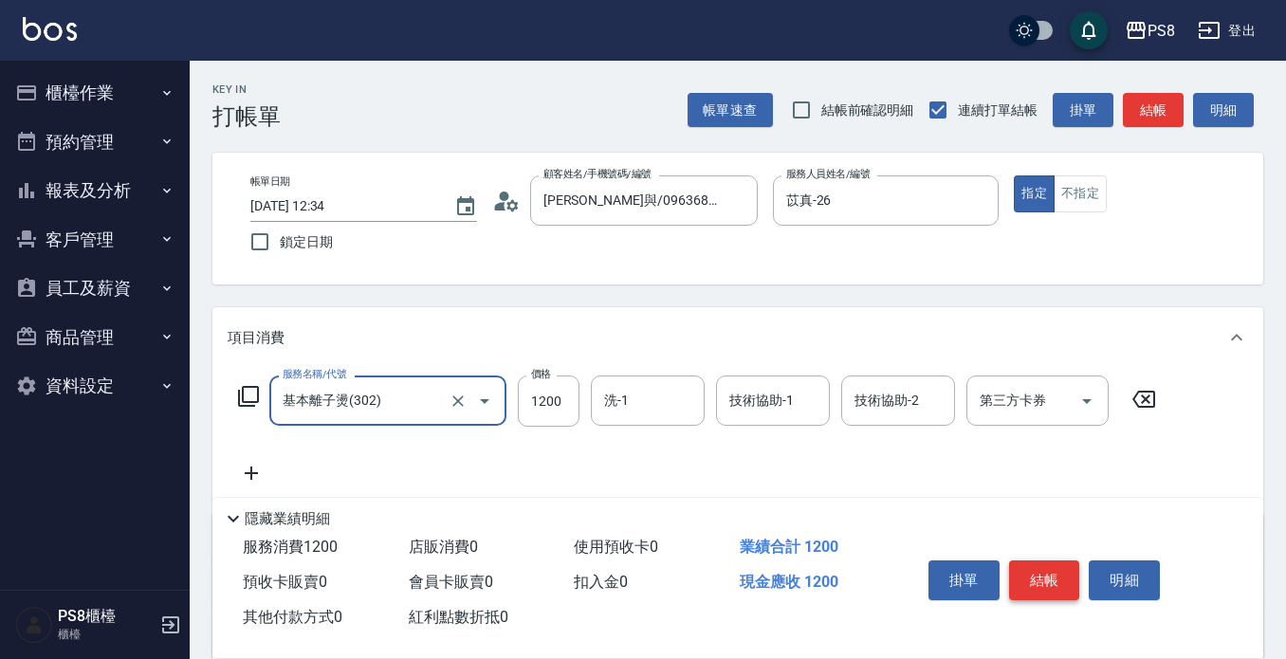
type input "基本離子燙(302)"
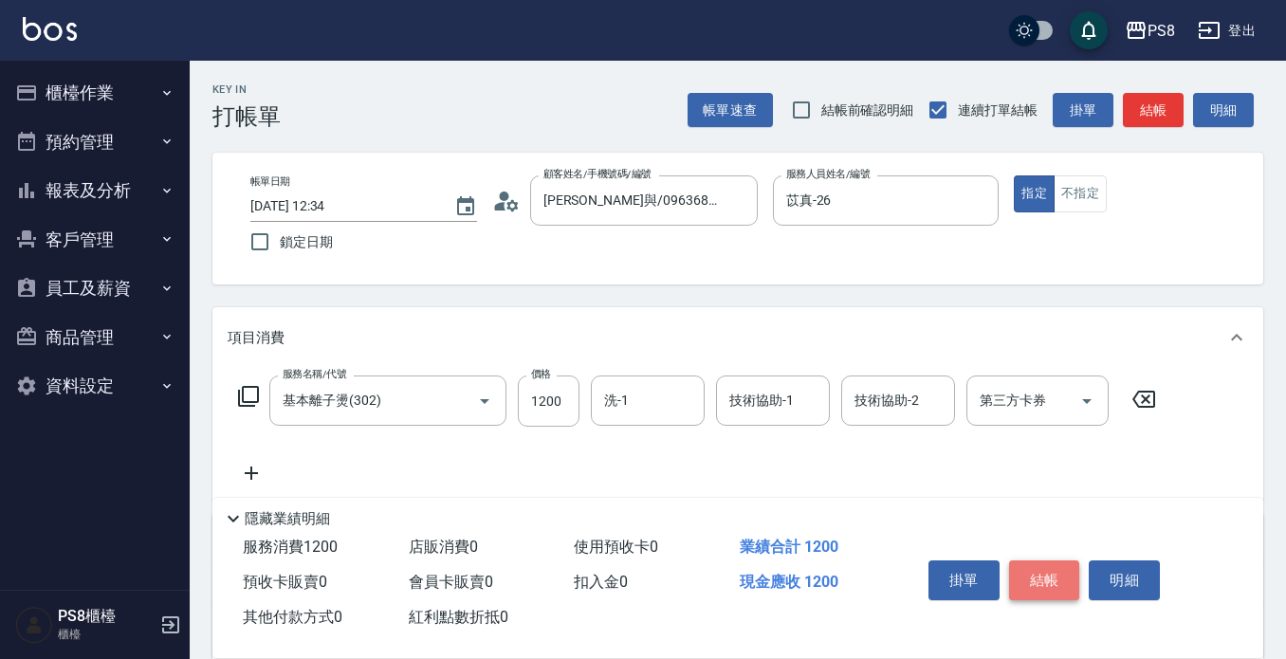
click at [1044, 562] on button "結帳" at bounding box center [1044, 581] width 71 height 40
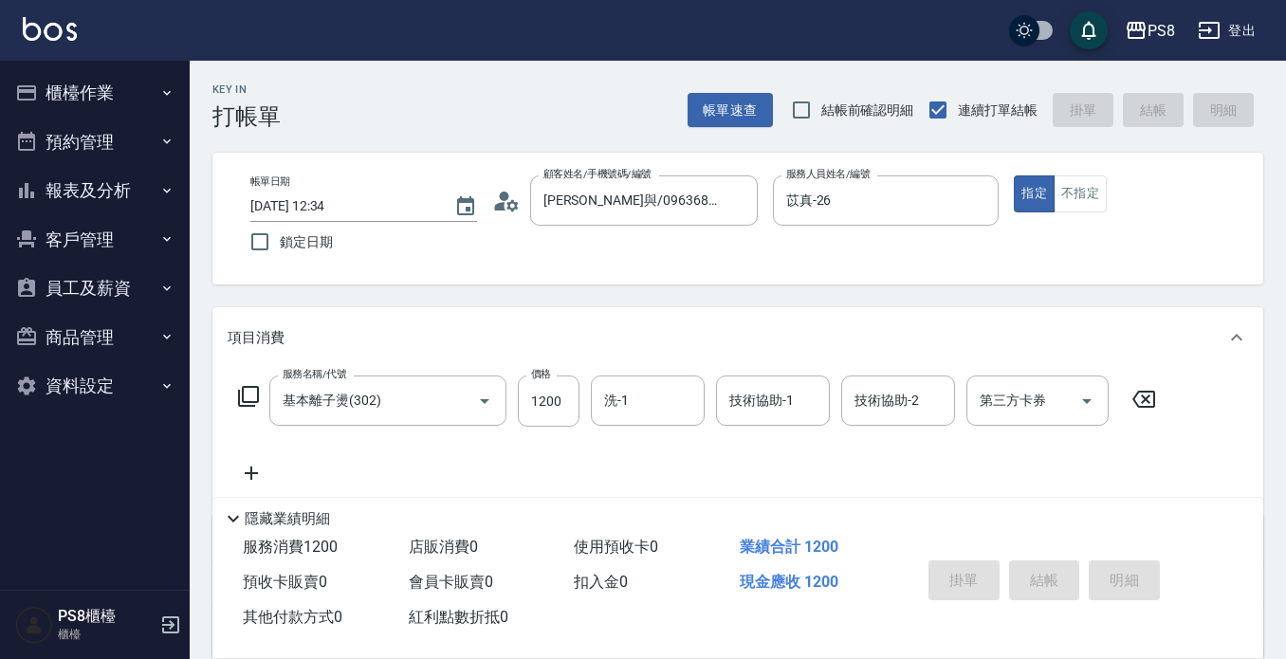
type input "[DATE] 12:36"
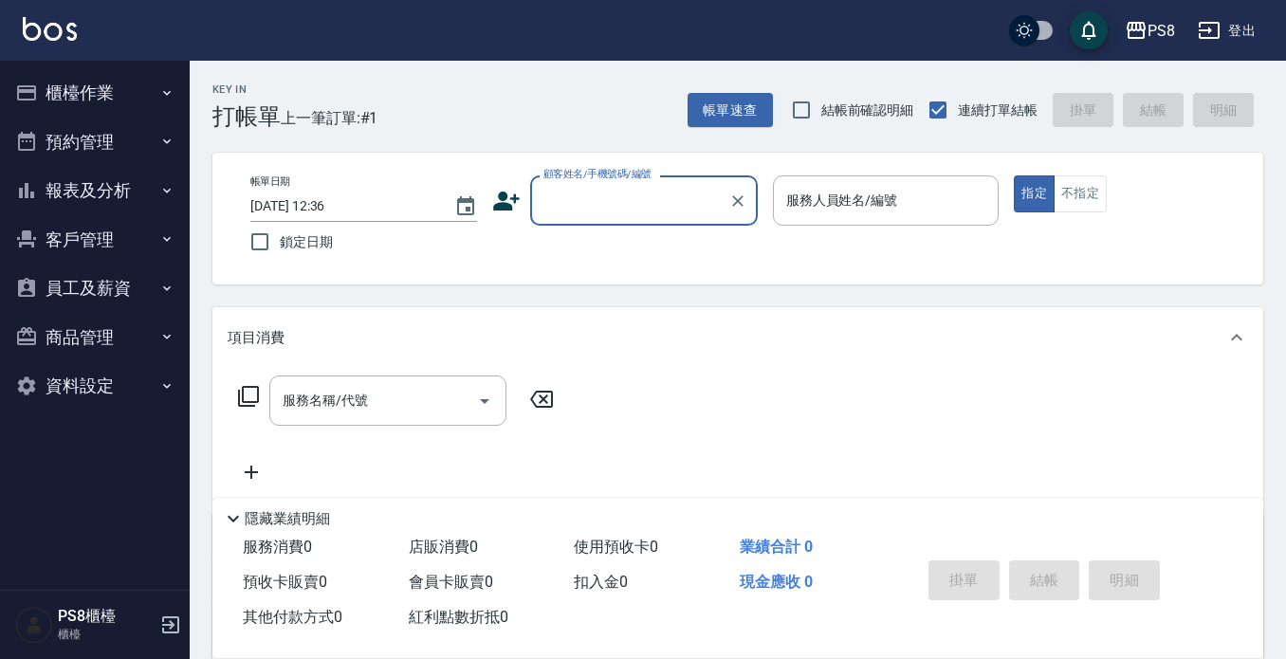
drag, startPoint x: 115, startPoint y: 92, endPoint x: 114, endPoint y: 115, distance: 22.8
click at [116, 107] on button "櫃檯作業" at bounding box center [95, 92] width 175 height 49
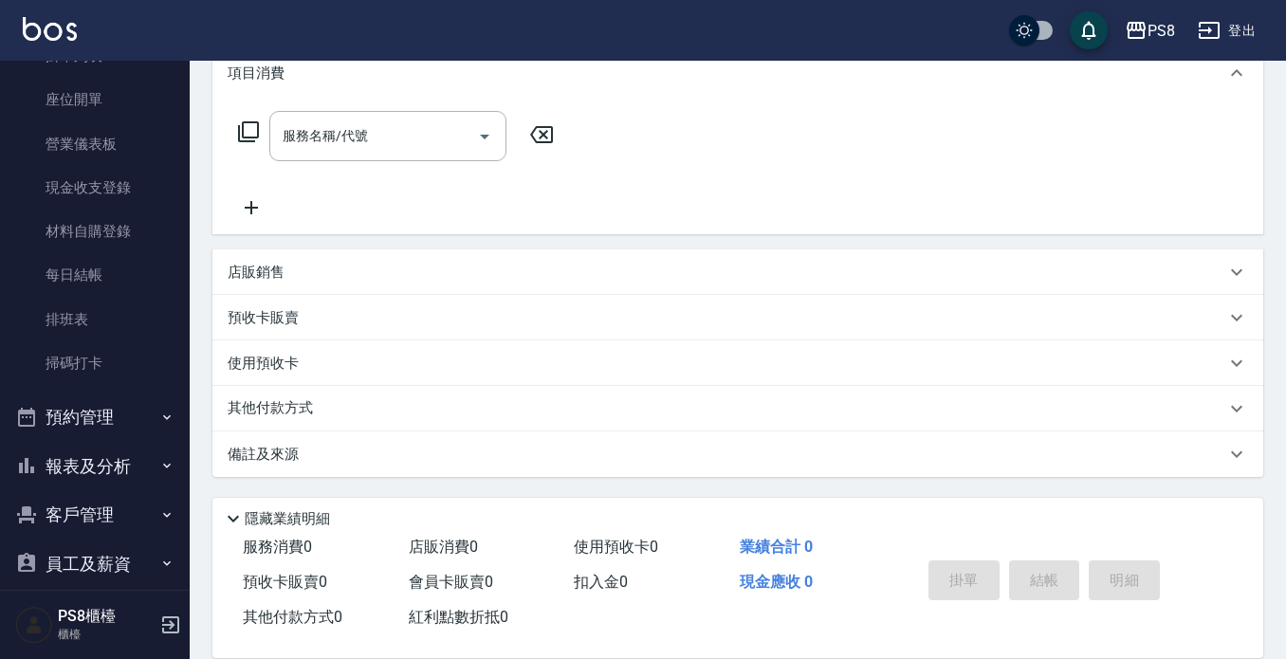
scroll to position [285, 0]
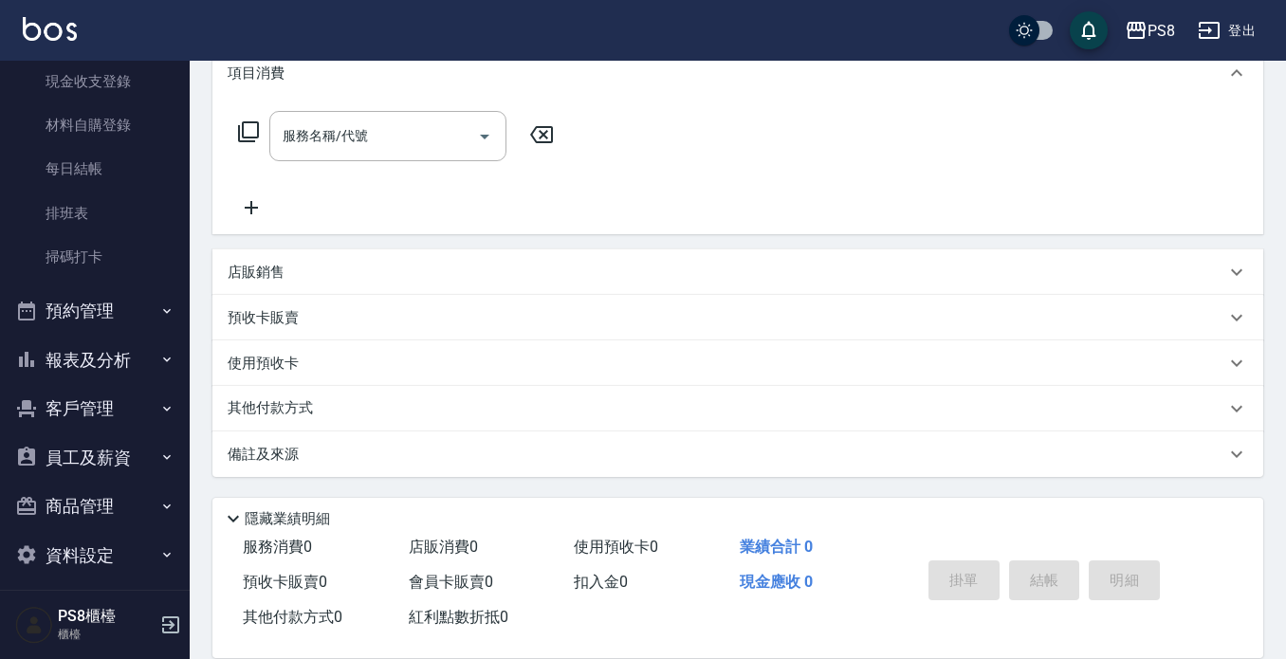
click at [134, 352] on button "報表及分析" at bounding box center [95, 360] width 175 height 49
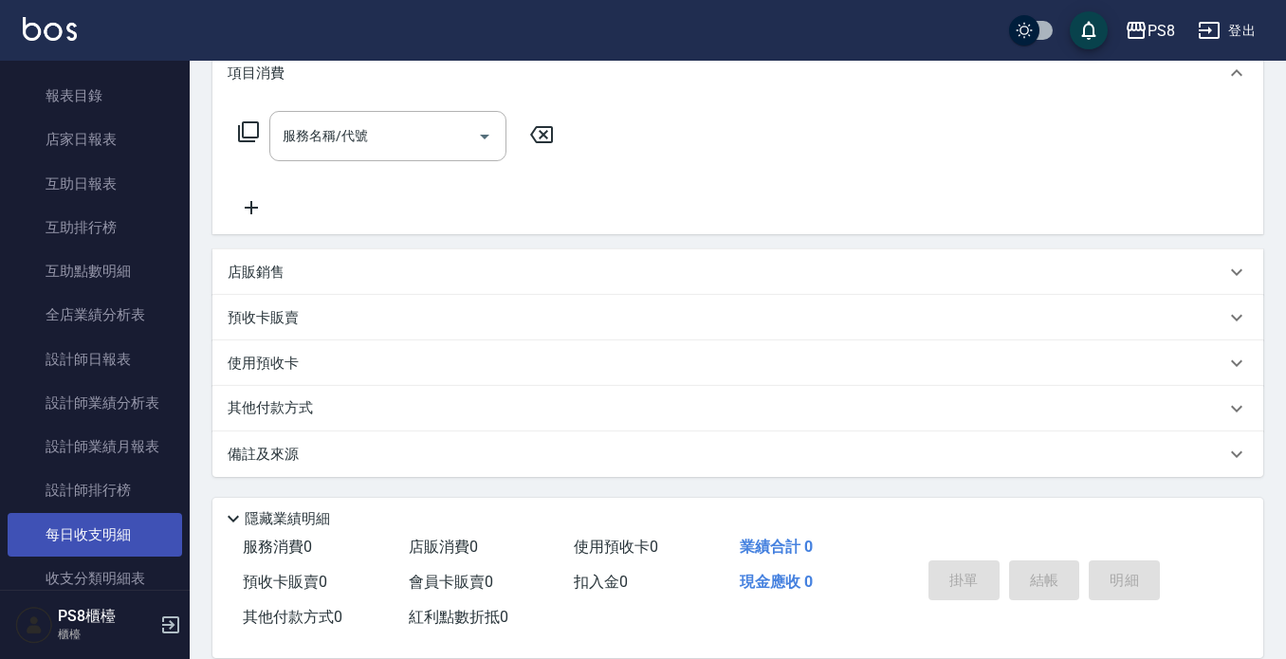
scroll to position [569, 0]
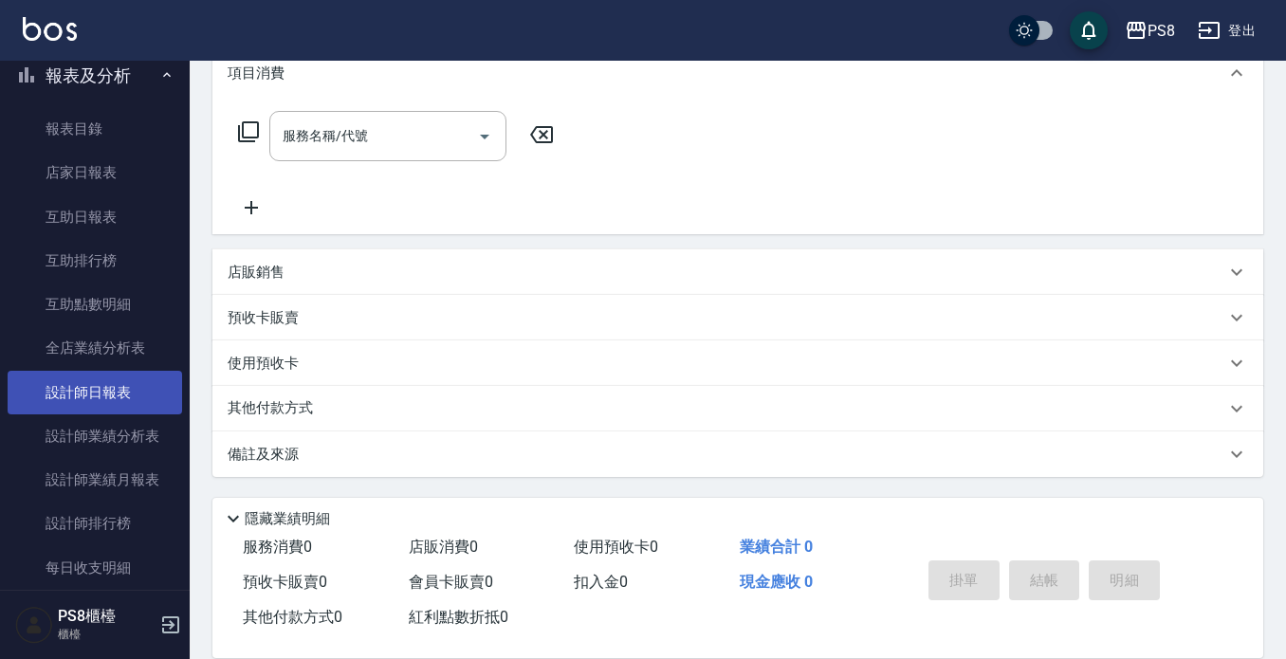
click at [103, 380] on link "設計師日報表" at bounding box center [95, 393] width 175 height 44
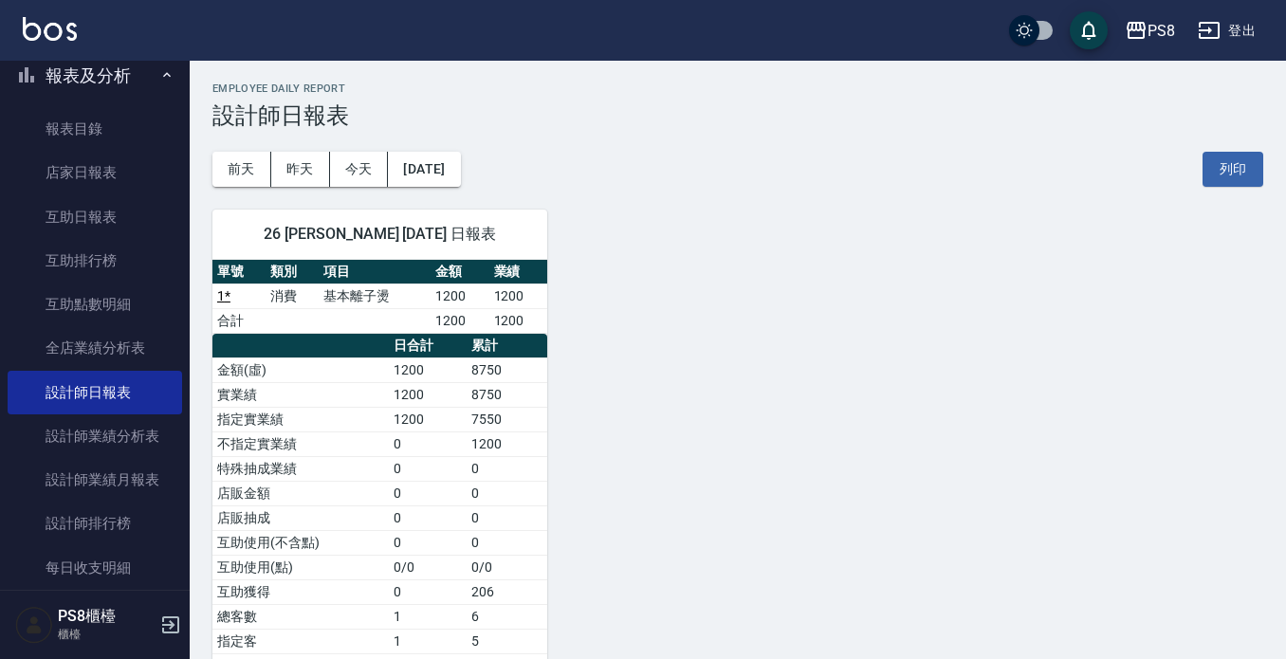
scroll to position [95, 0]
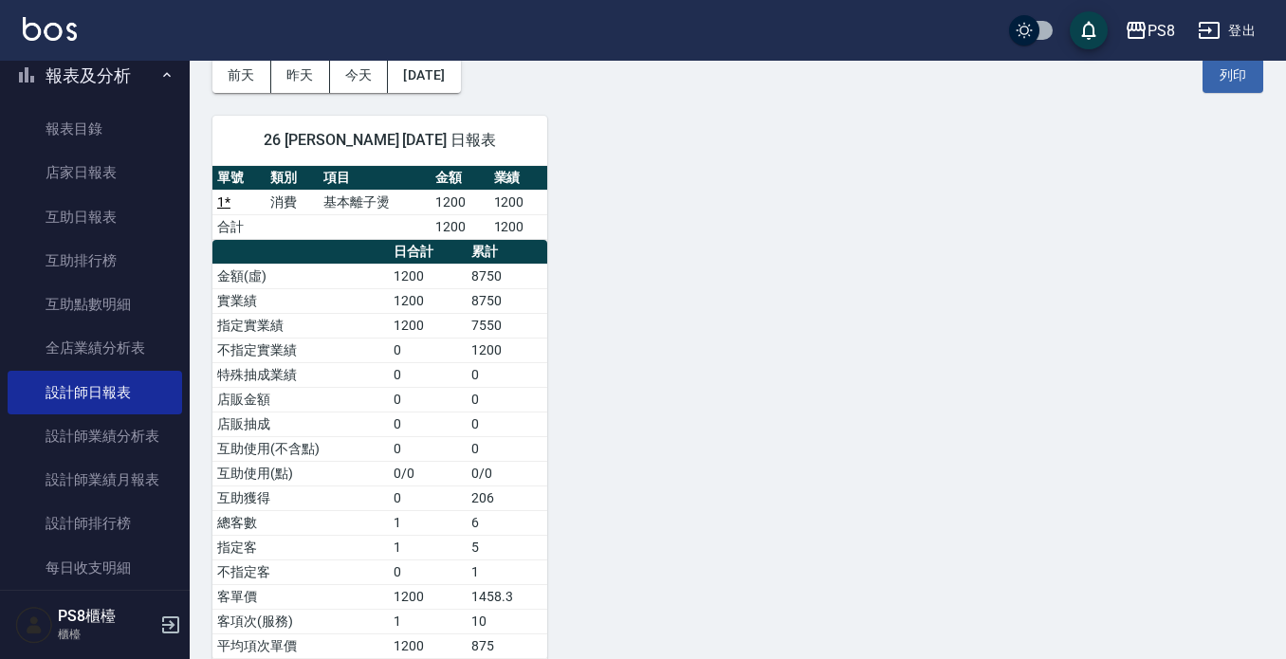
click at [305, 75] on button "昨天" at bounding box center [300, 75] width 59 height 35
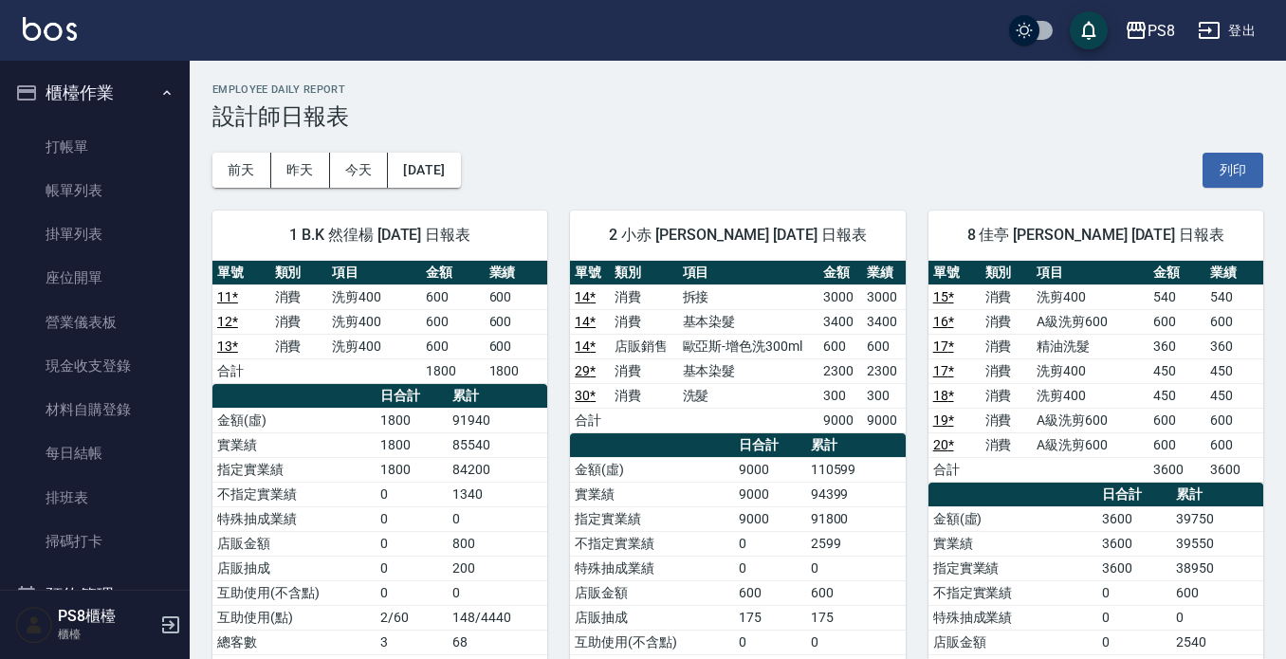
click at [219, 165] on button "前天" at bounding box center [241, 170] width 59 height 35
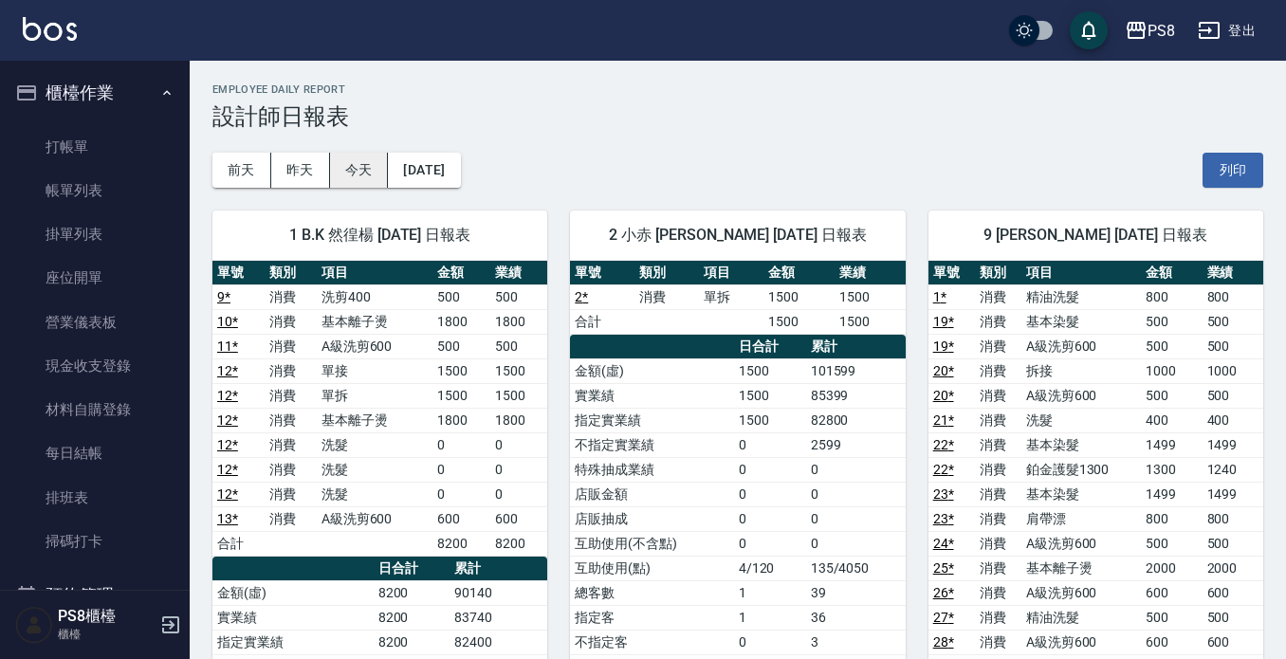
click at [366, 162] on button "今天" at bounding box center [359, 170] width 59 height 35
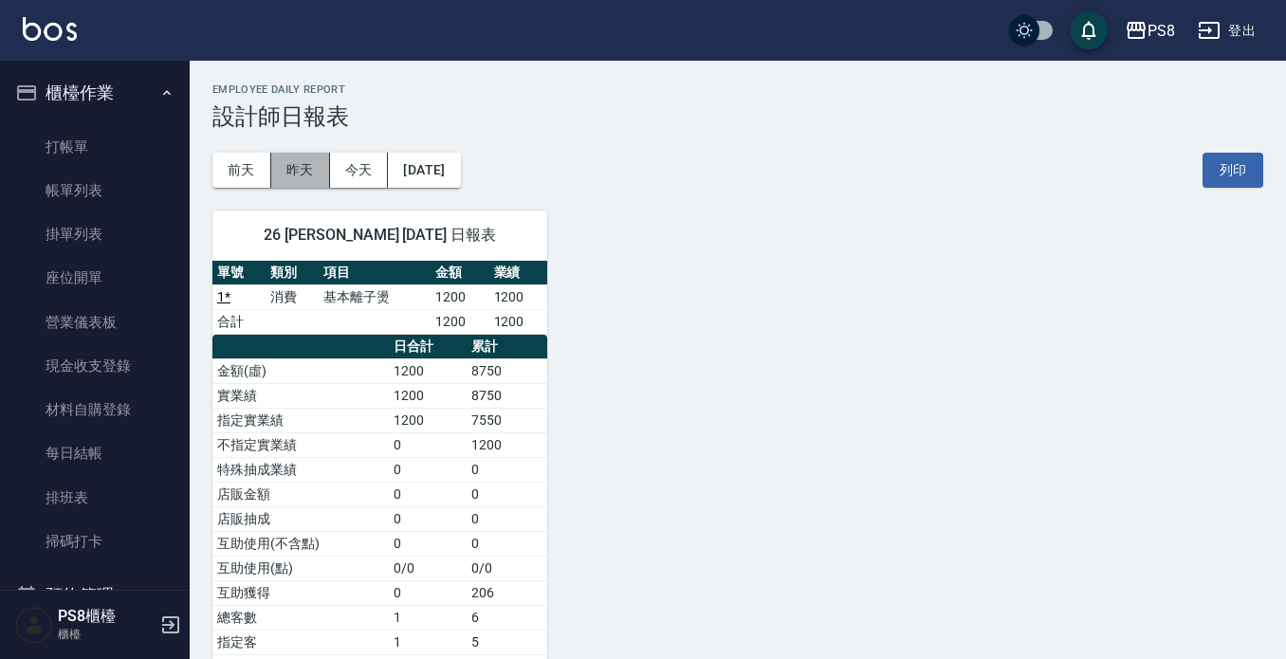
click at [316, 174] on button "昨天" at bounding box center [300, 170] width 59 height 35
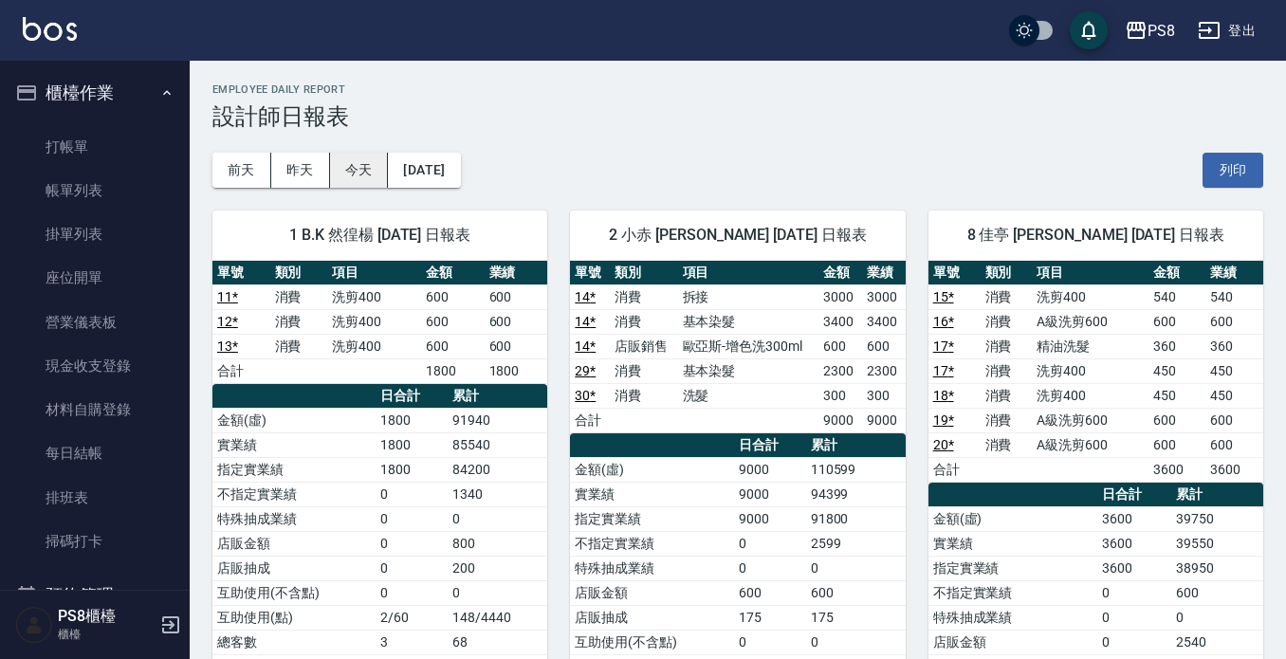
click at [355, 173] on button "今天" at bounding box center [359, 170] width 59 height 35
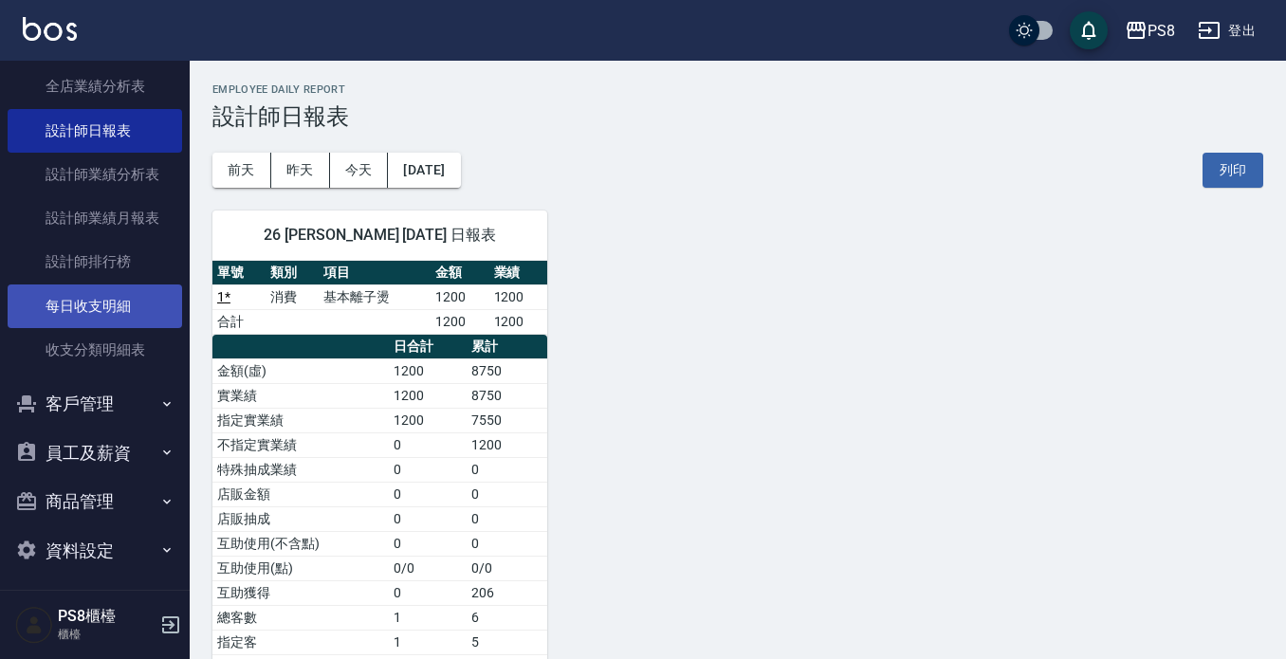
scroll to position [838, 0]
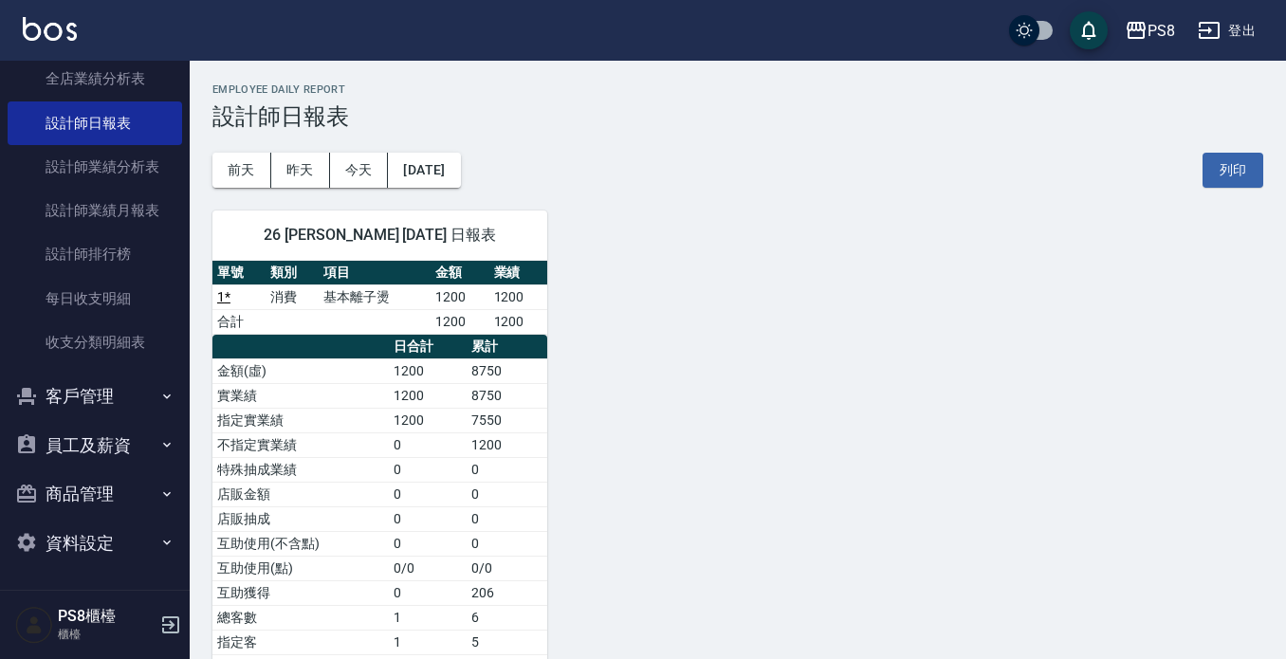
click at [99, 407] on button "客戶管理" at bounding box center [95, 396] width 175 height 49
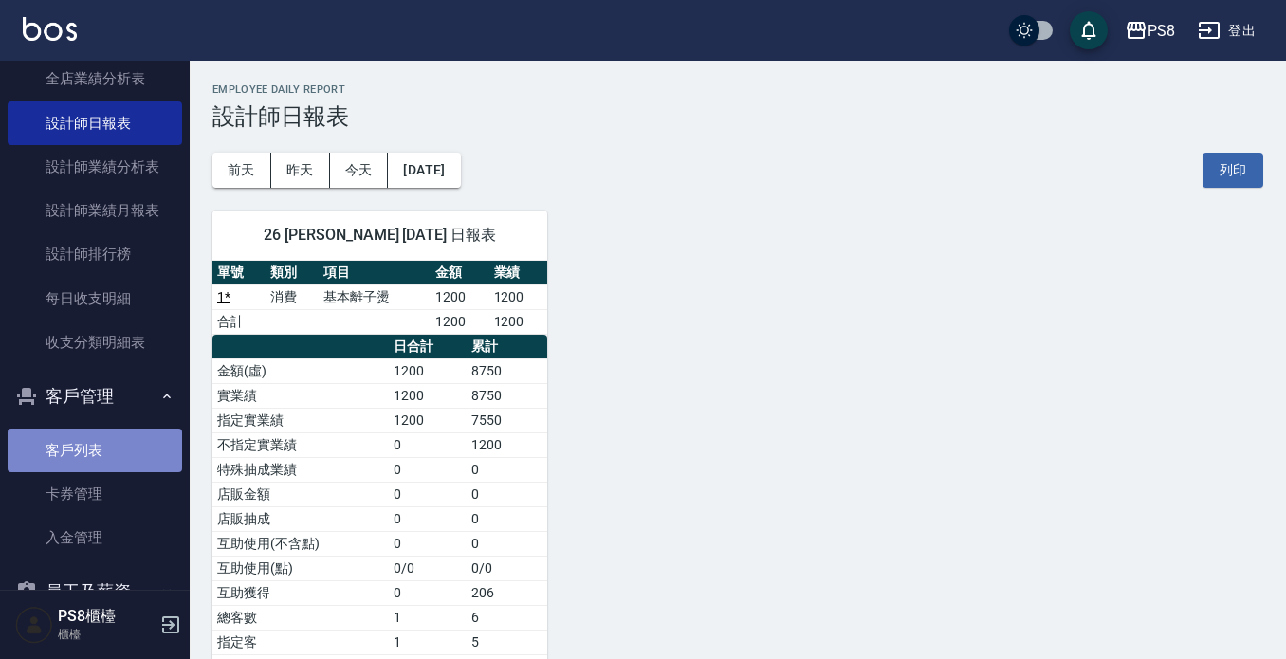
click at [103, 453] on link "客戶列表" at bounding box center [95, 451] width 175 height 44
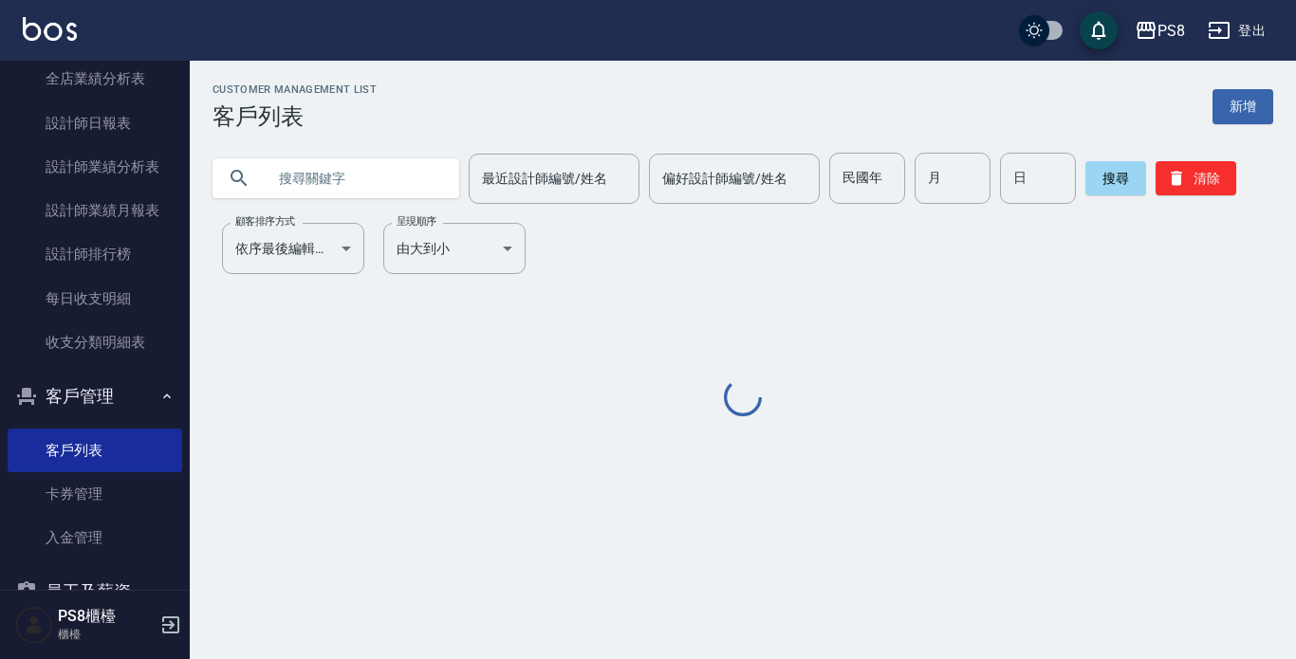
click at [376, 185] on input "text" at bounding box center [355, 178] width 178 height 51
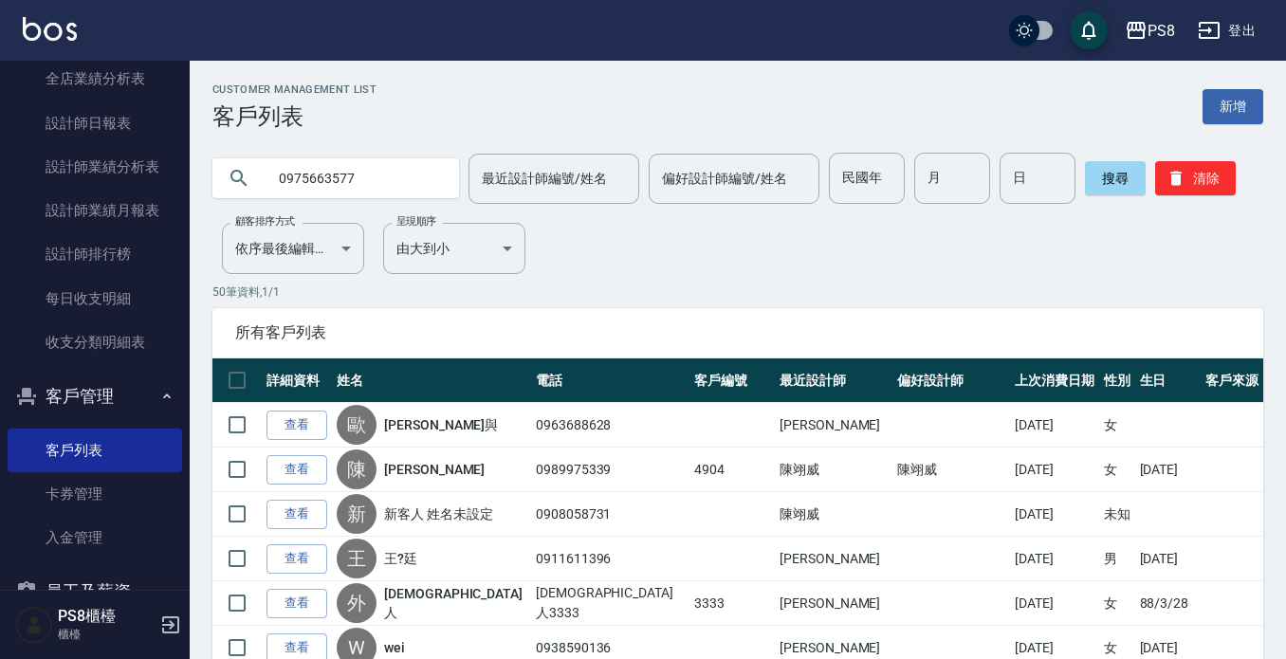
type input "0975663577"
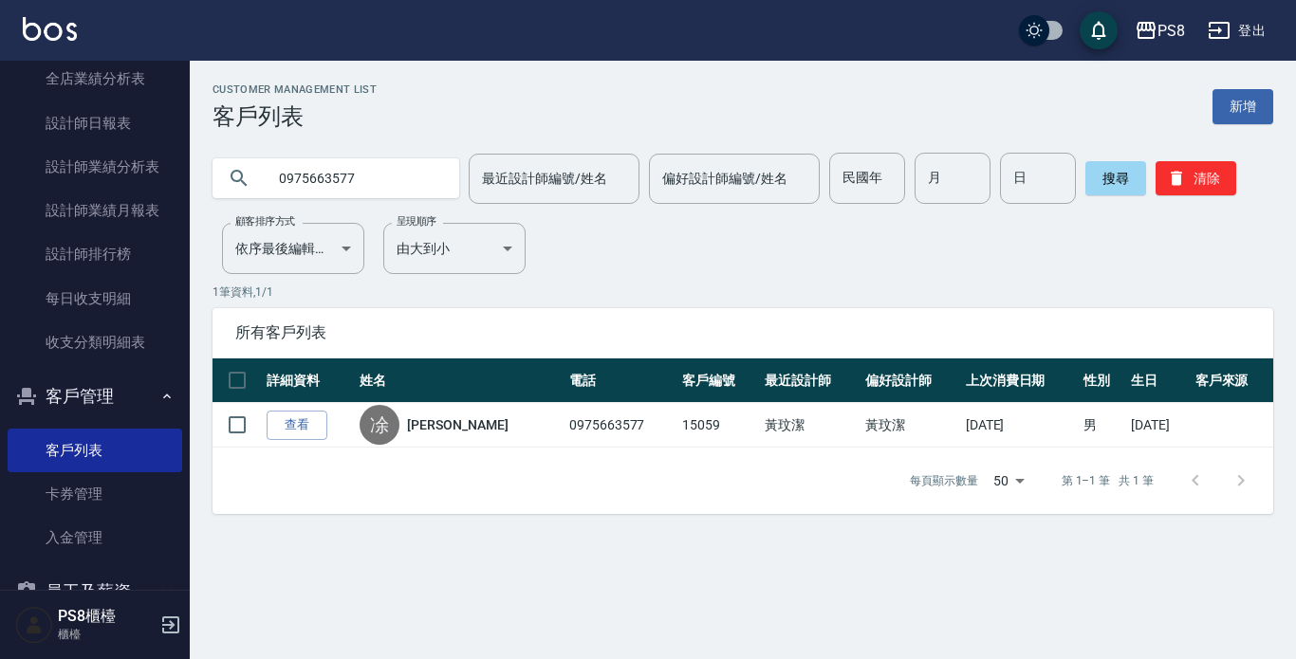
click at [445, 427] on link "[PERSON_NAME]" at bounding box center [457, 424] width 101 height 19
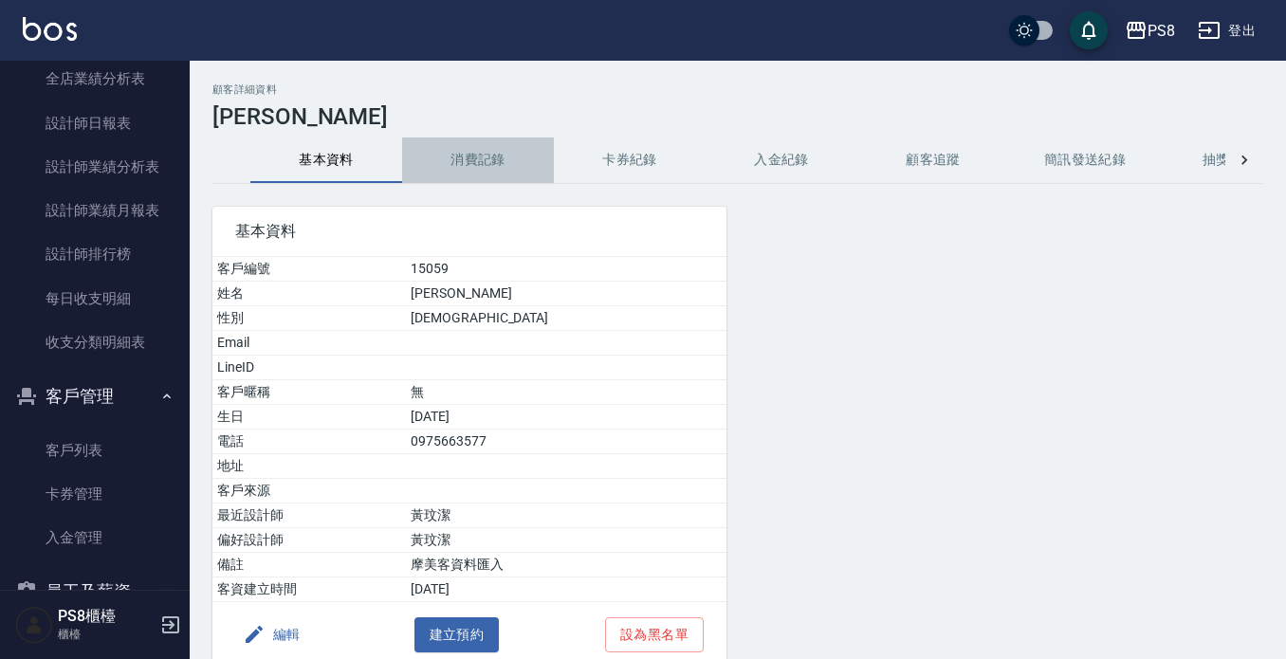
click at [484, 178] on button "消費記錄" at bounding box center [478, 161] width 152 height 46
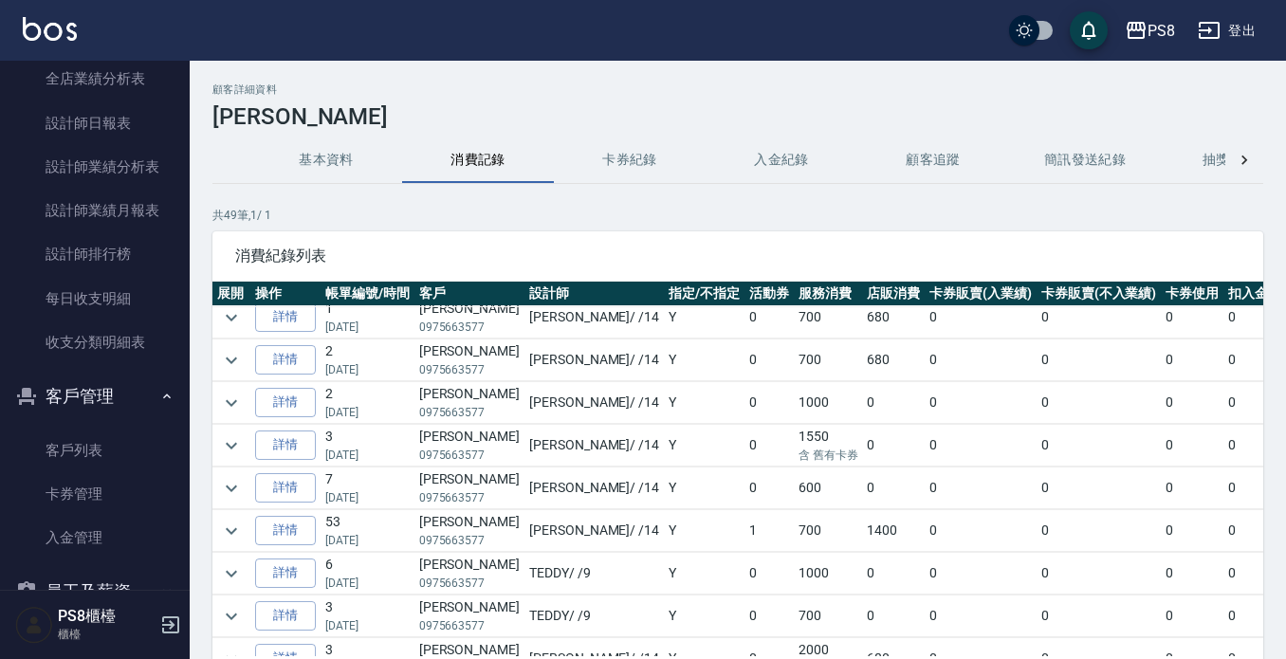
scroll to position [190, 0]
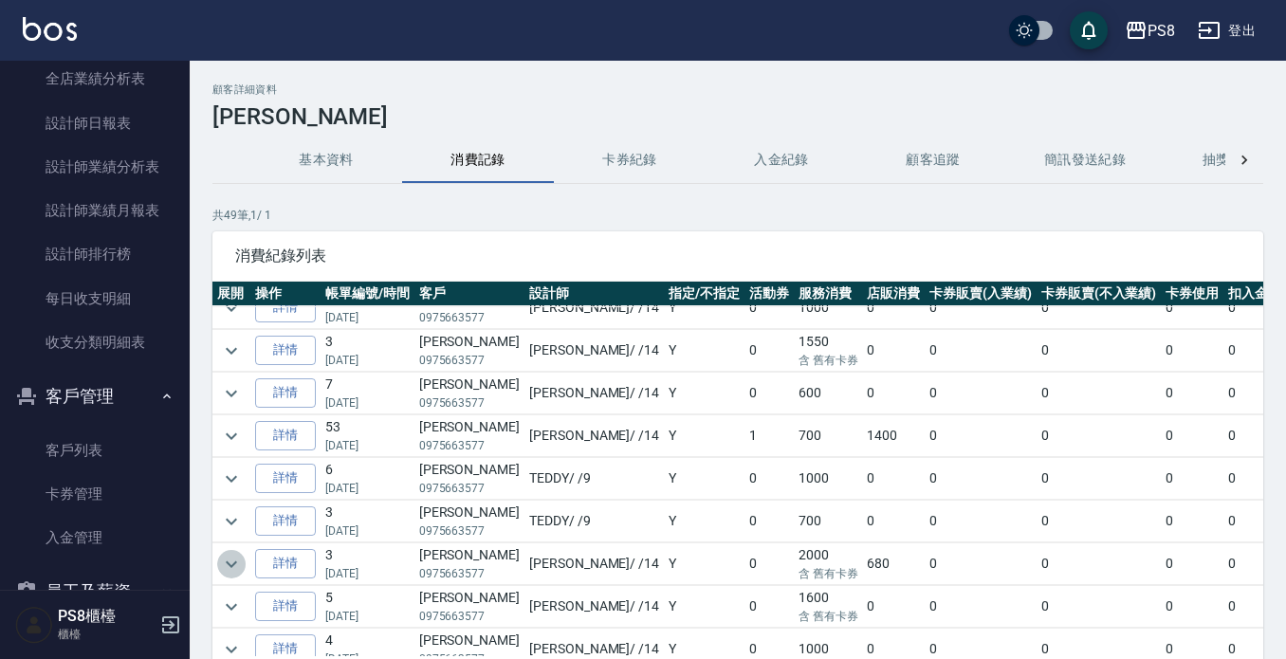
click at [232, 565] on icon "expand row" at bounding box center [231, 564] width 11 height 7
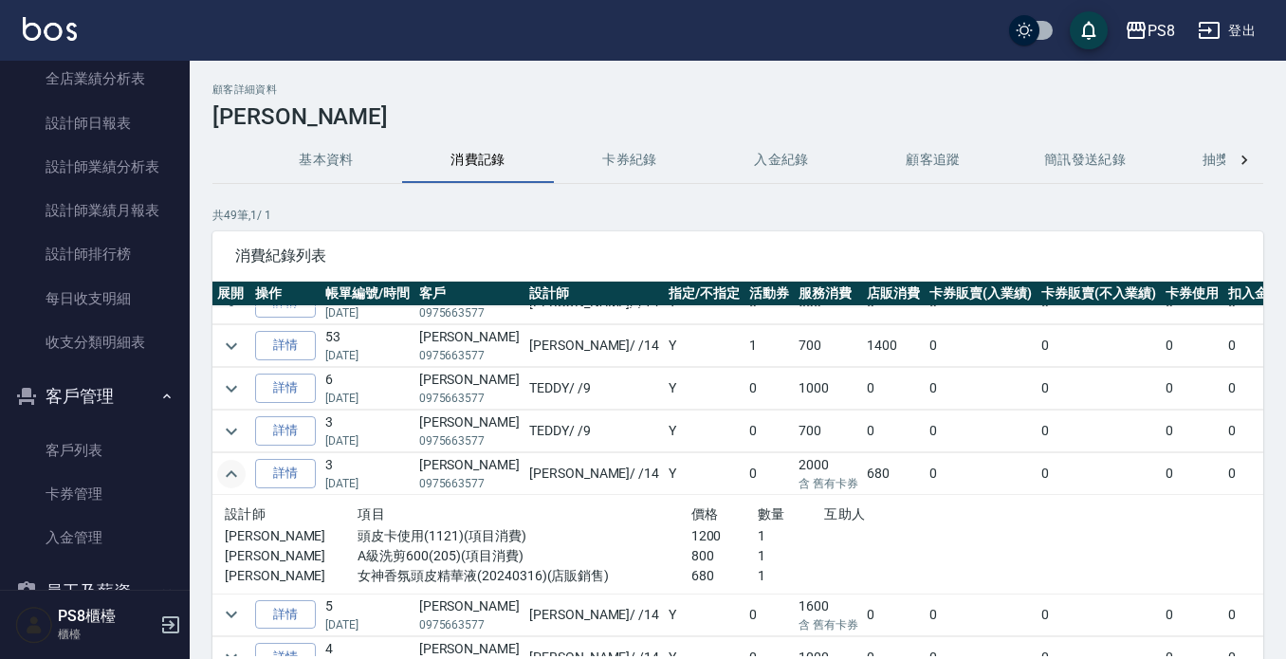
scroll to position [379, 0]
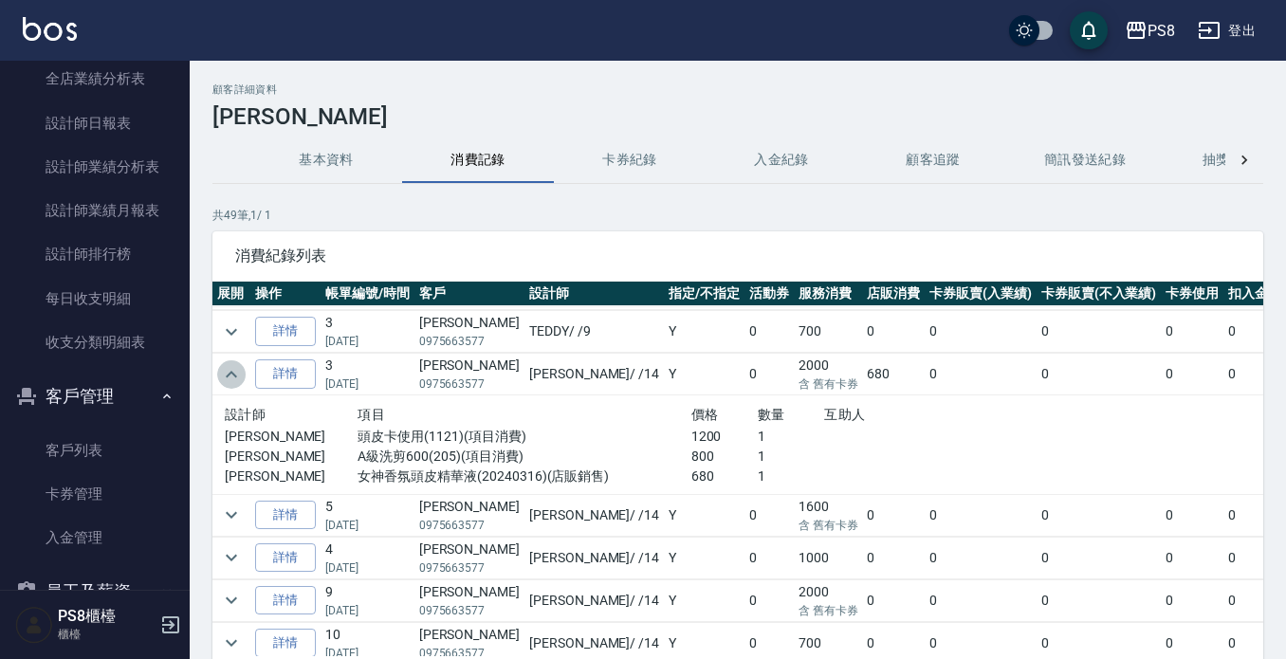
click at [229, 366] on icon "expand row" at bounding box center [231, 374] width 23 height 23
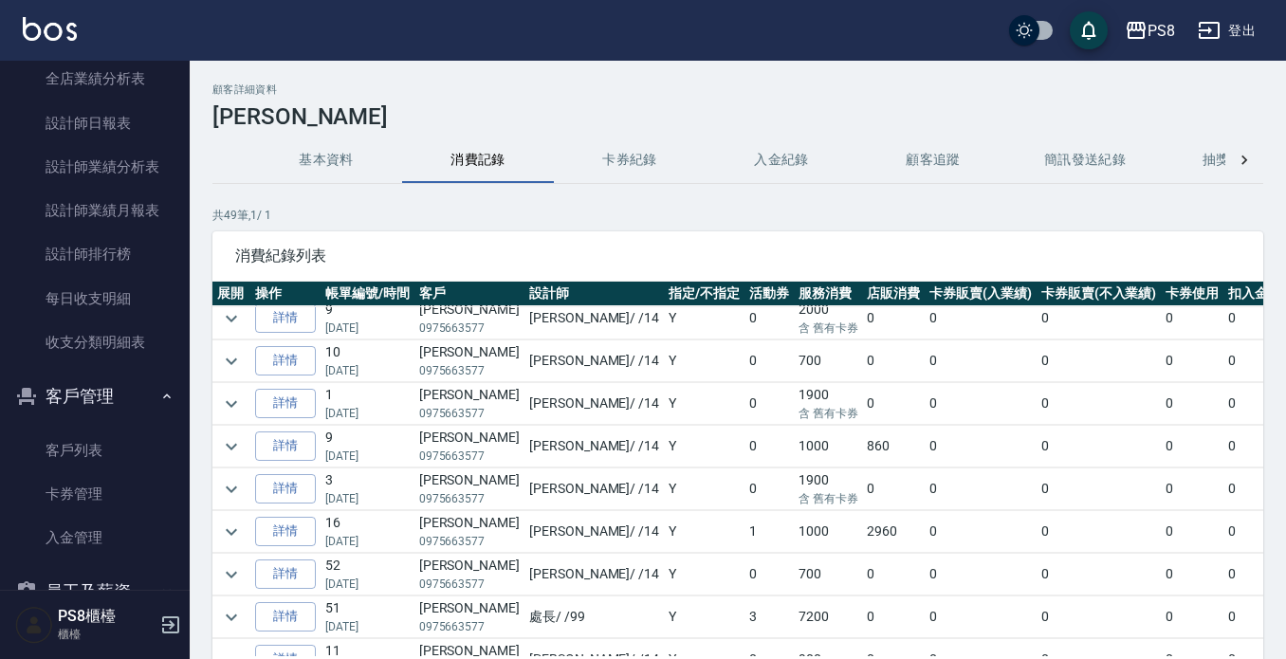
scroll to position [569, 0]
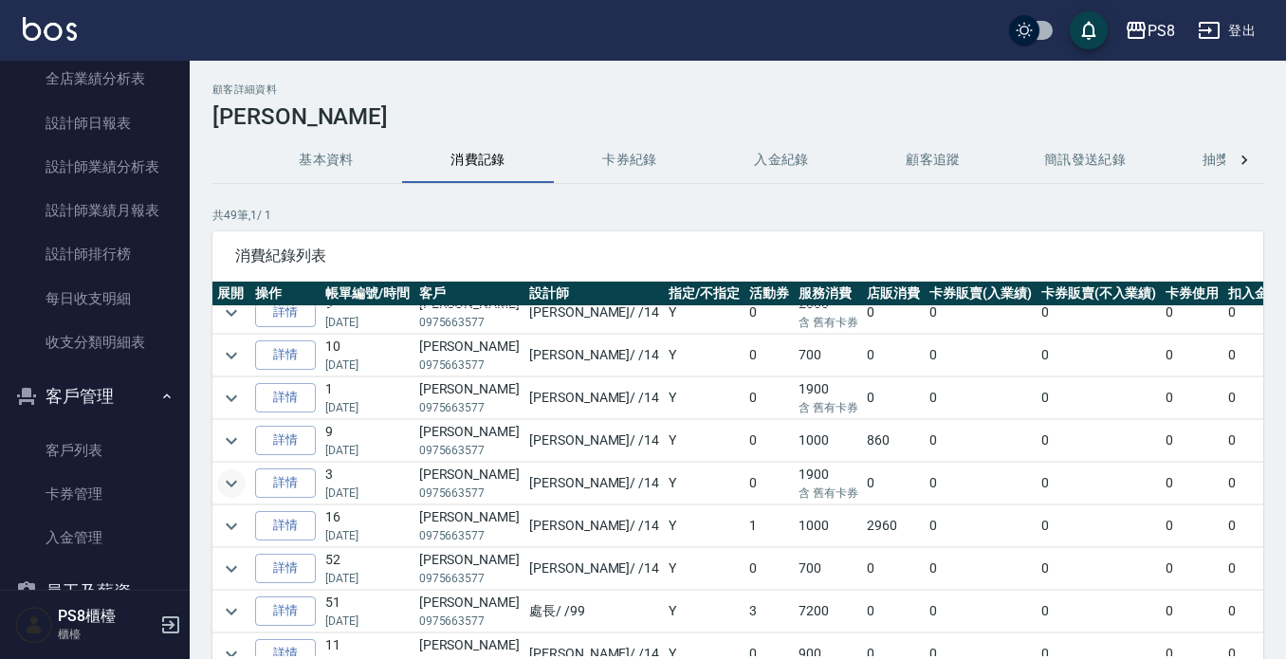
click at [235, 479] on icon "expand row" at bounding box center [231, 483] width 23 height 23
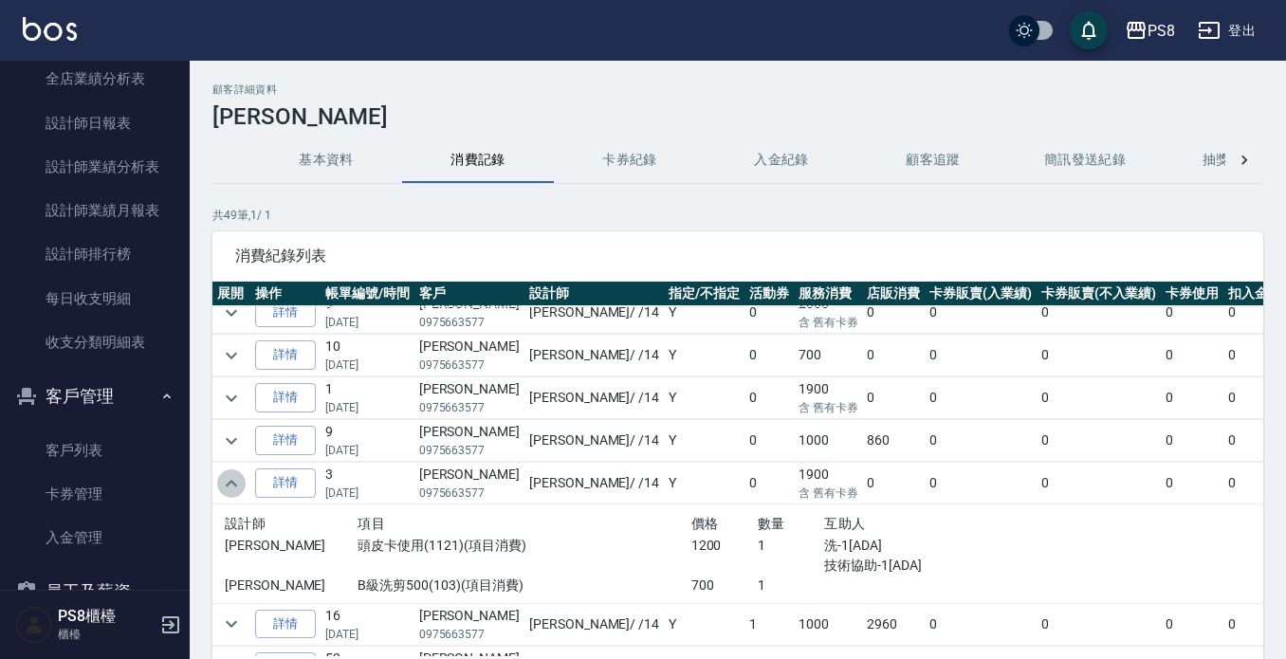
click at [235, 479] on icon "expand row" at bounding box center [231, 483] width 23 height 23
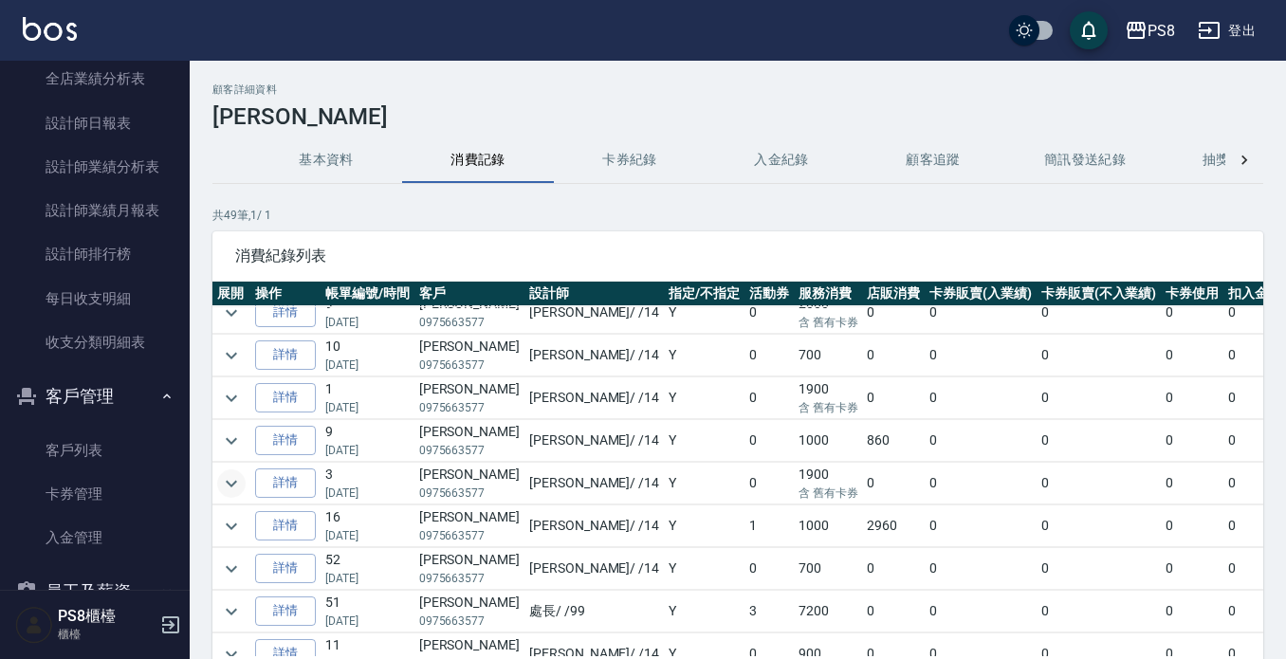
scroll to position [759, 0]
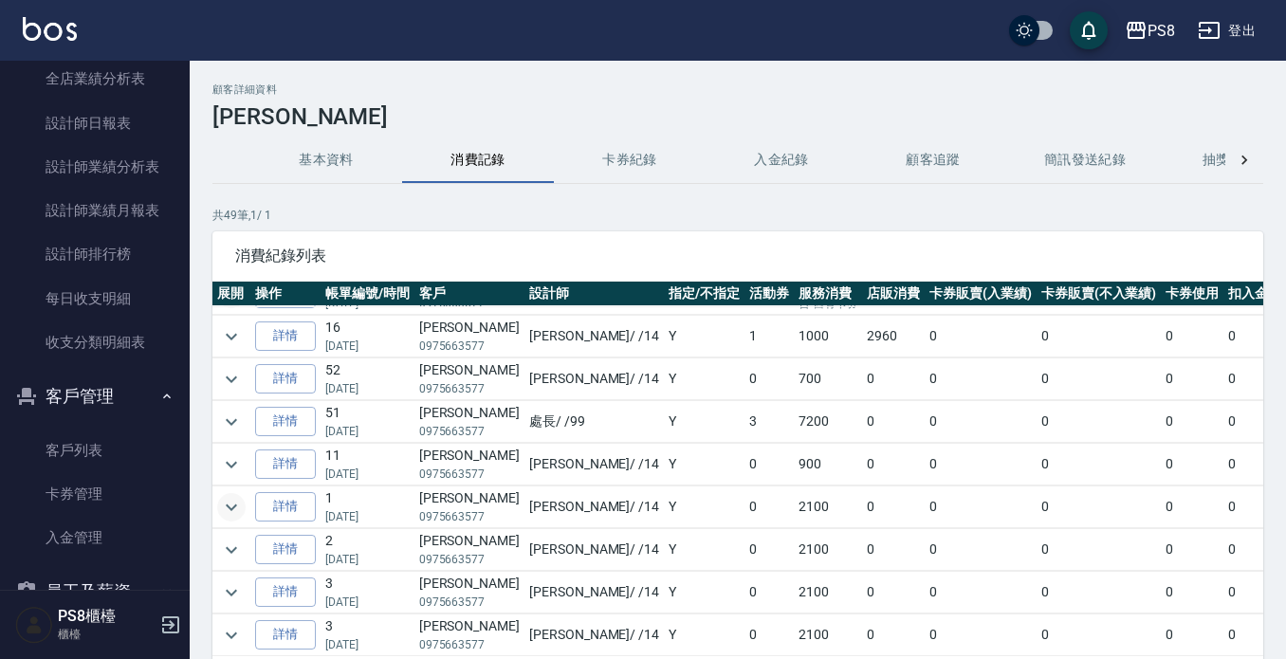
click at [230, 508] on icon "expand row" at bounding box center [231, 507] width 11 height 7
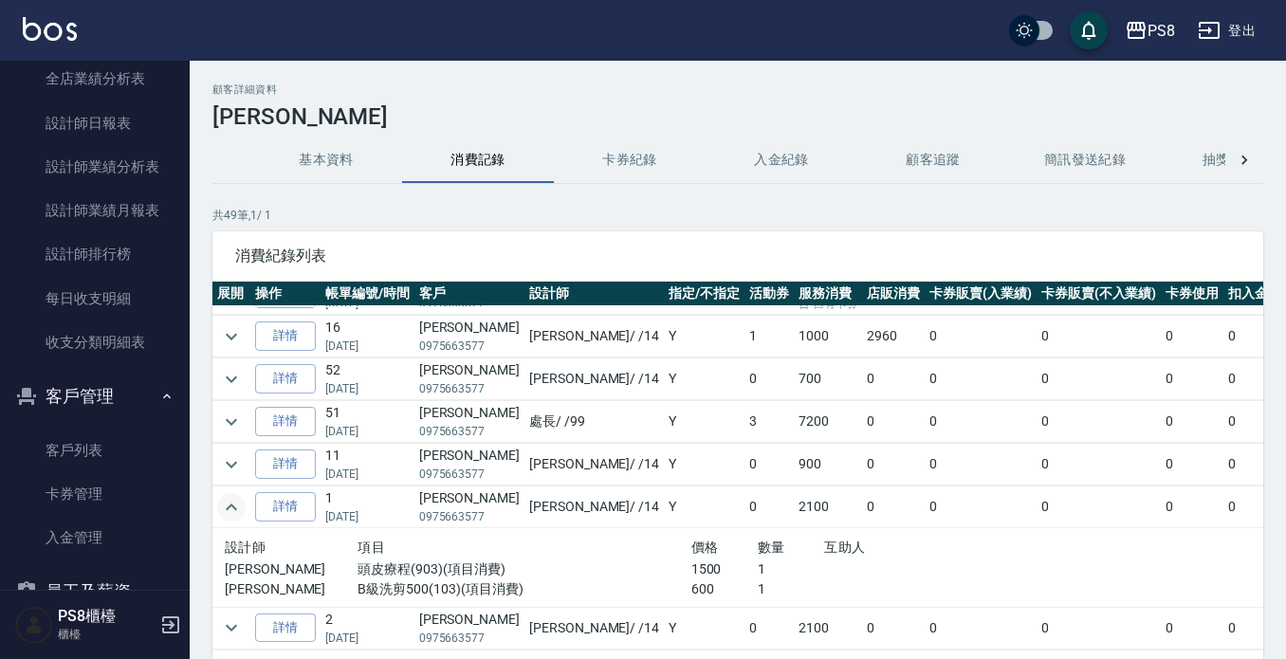
click at [230, 508] on icon "expand row" at bounding box center [231, 507] width 23 height 23
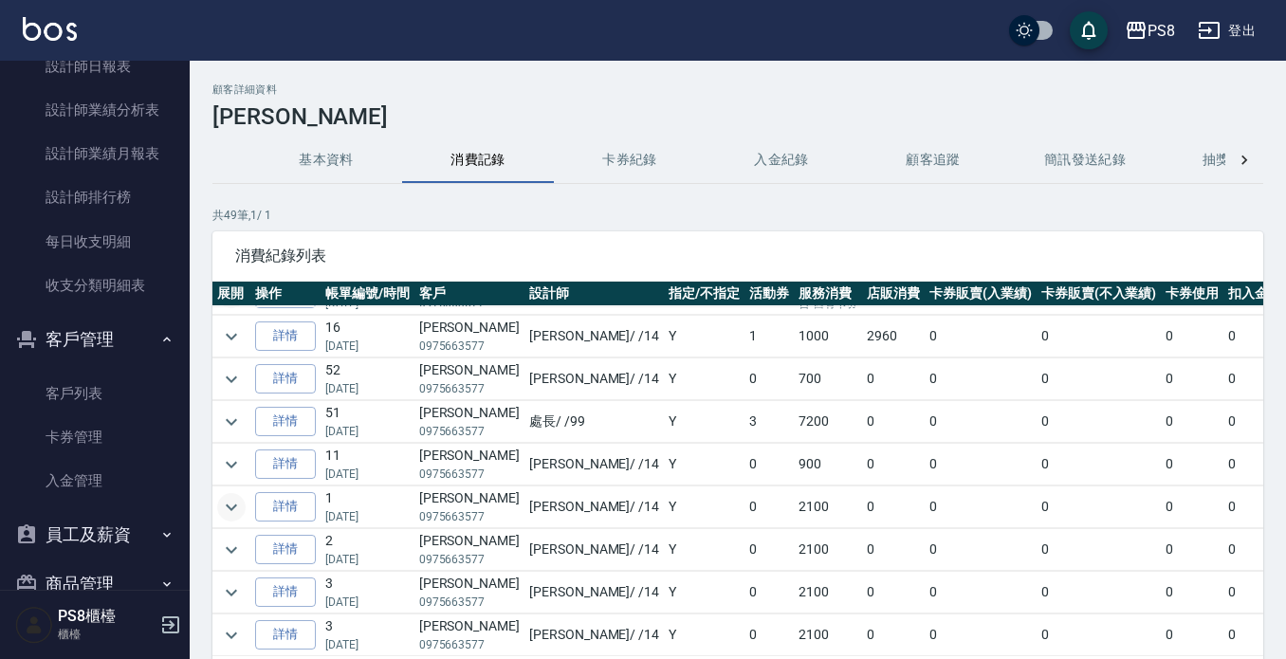
scroll to position [986, 0]
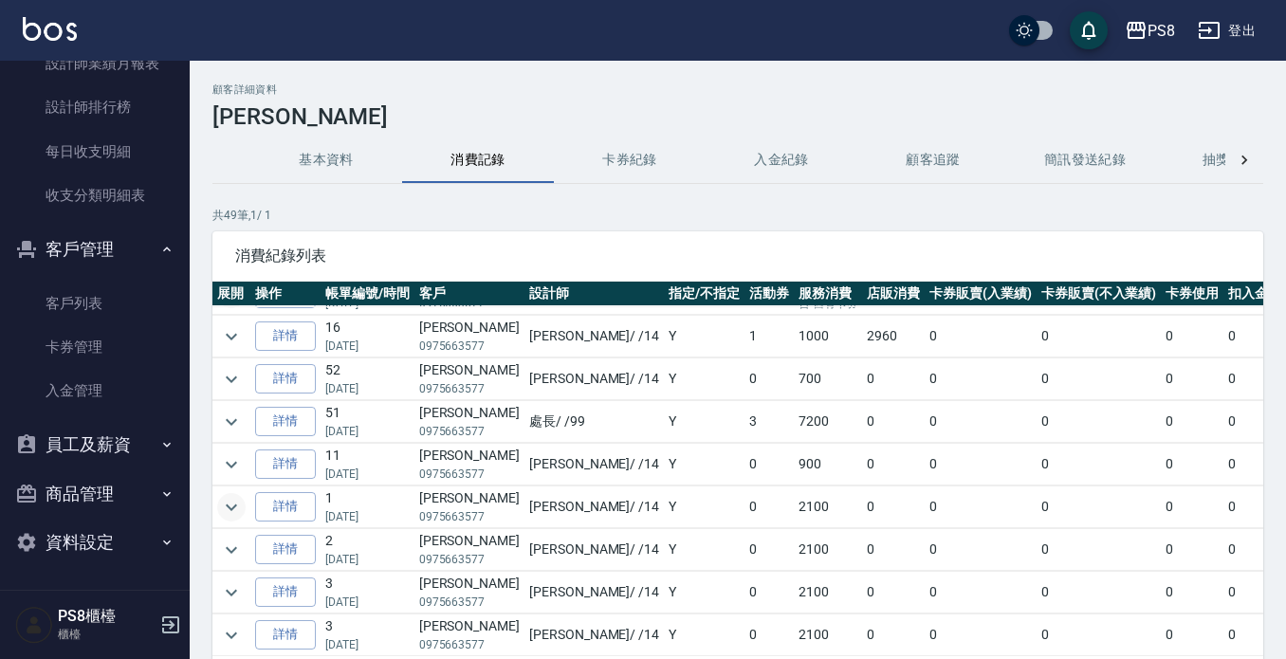
click at [89, 237] on button "客戶管理" at bounding box center [95, 249] width 175 height 49
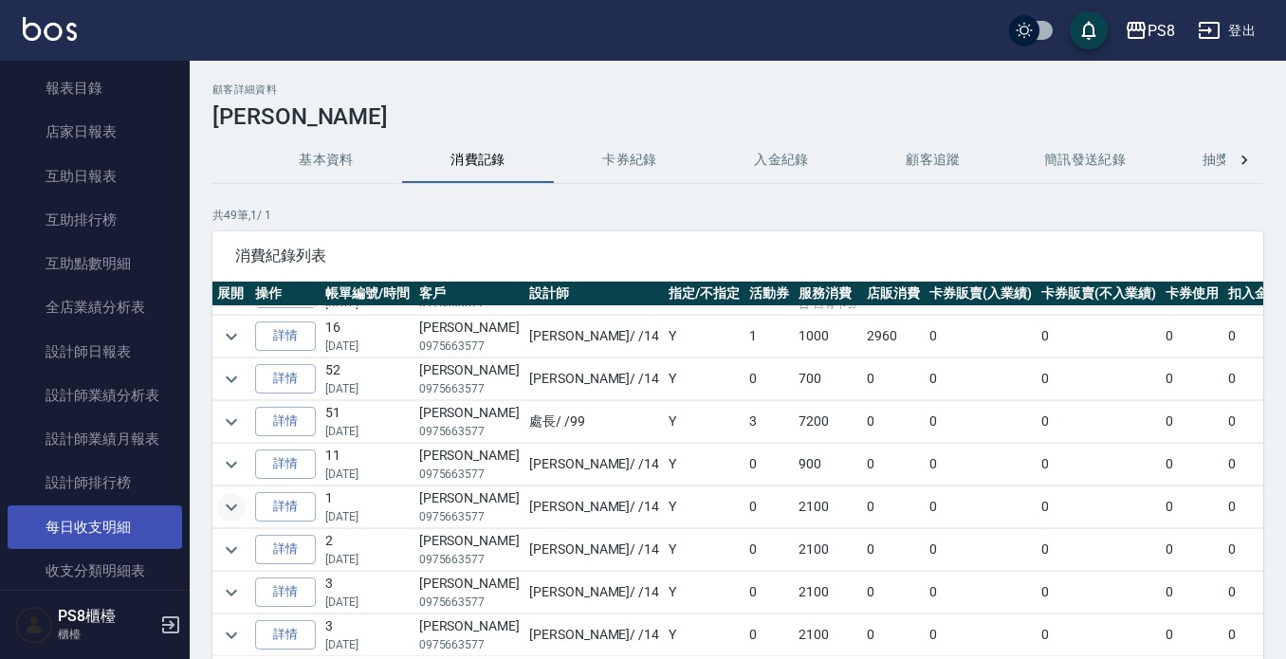
scroll to position [554, 0]
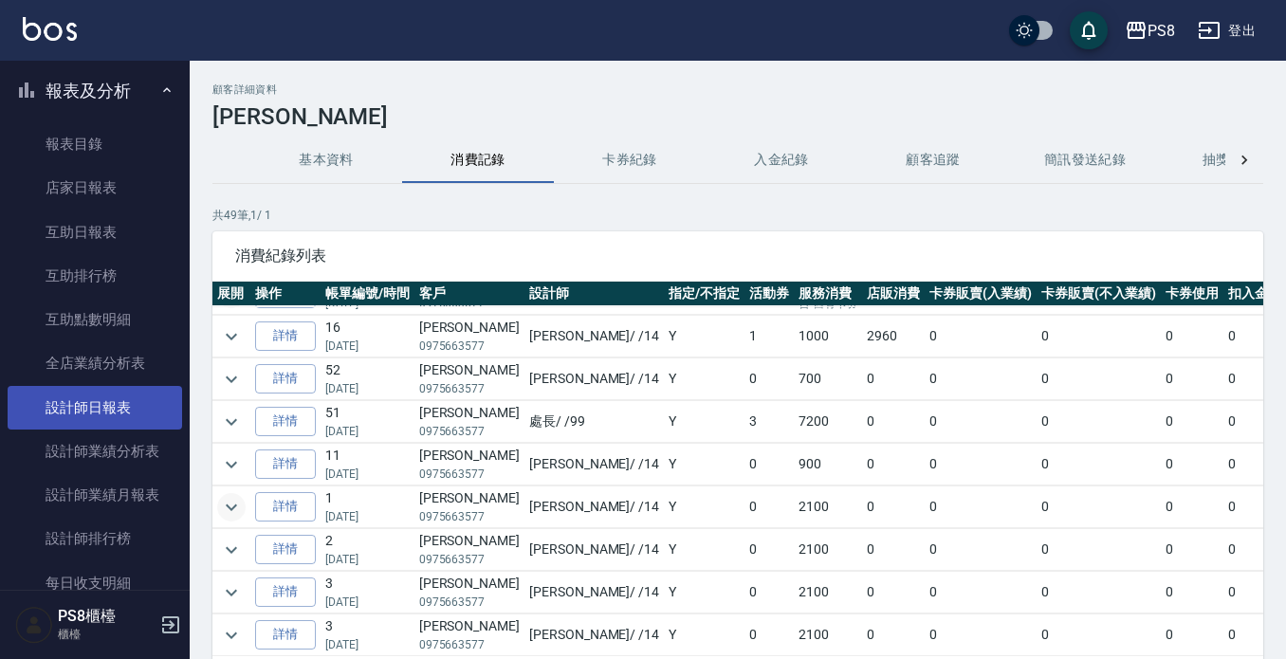
click at [121, 409] on link "設計師日報表" at bounding box center [95, 408] width 175 height 44
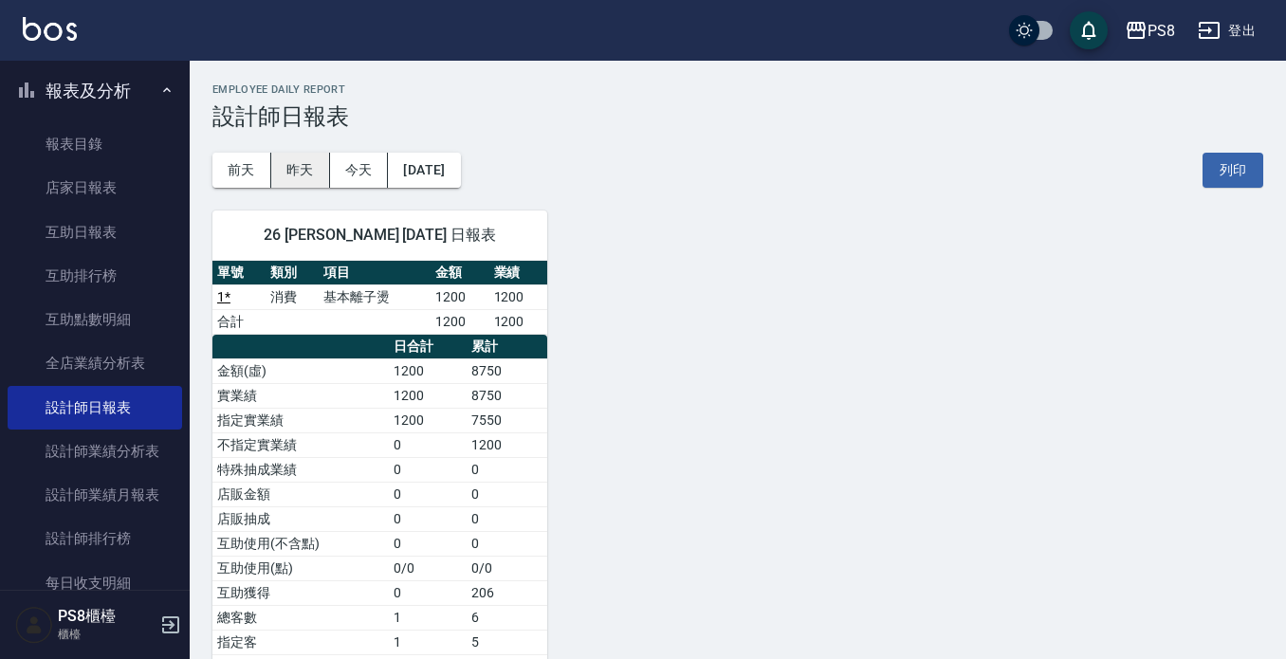
click at [292, 173] on button "昨天" at bounding box center [300, 170] width 59 height 35
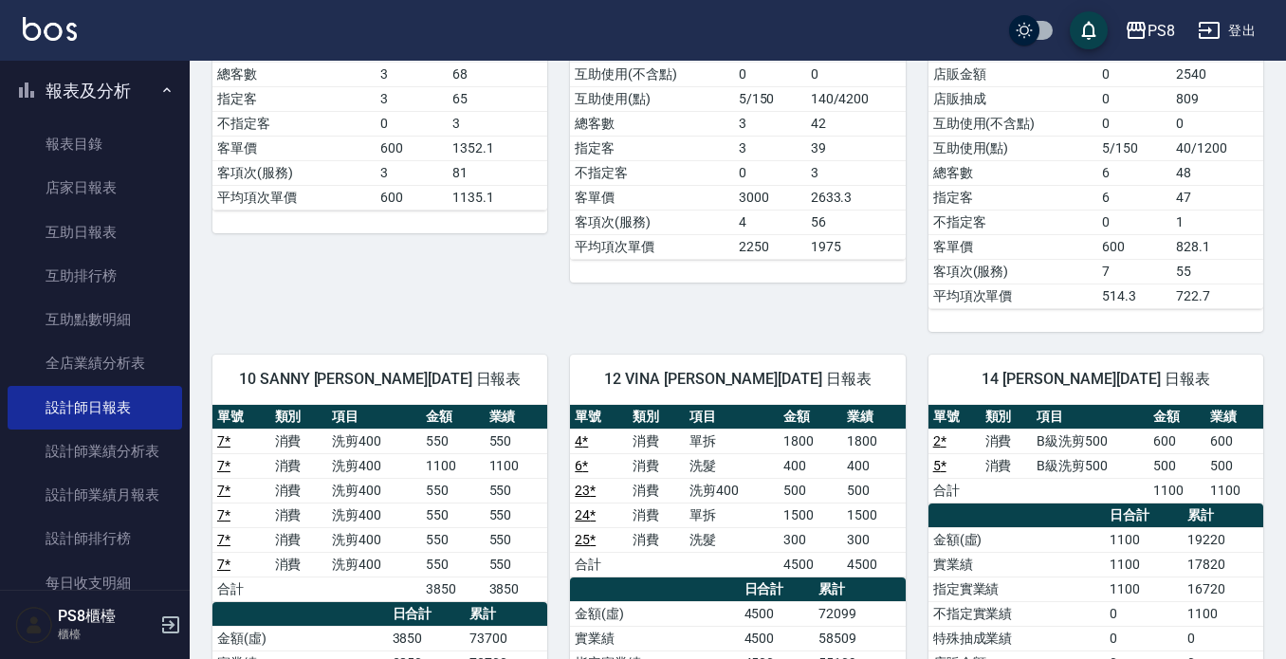
scroll to position [569, 0]
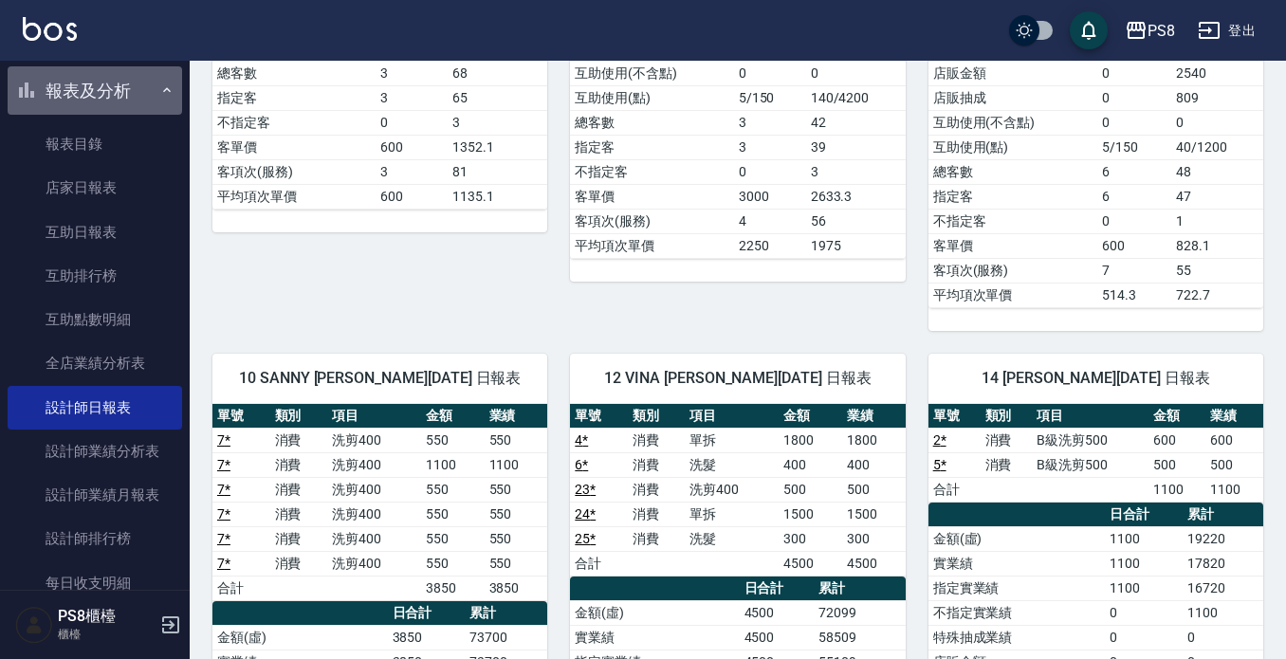
click at [117, 100] on button "報表及分析" at bounding box center [95, 90] width 175 height 49
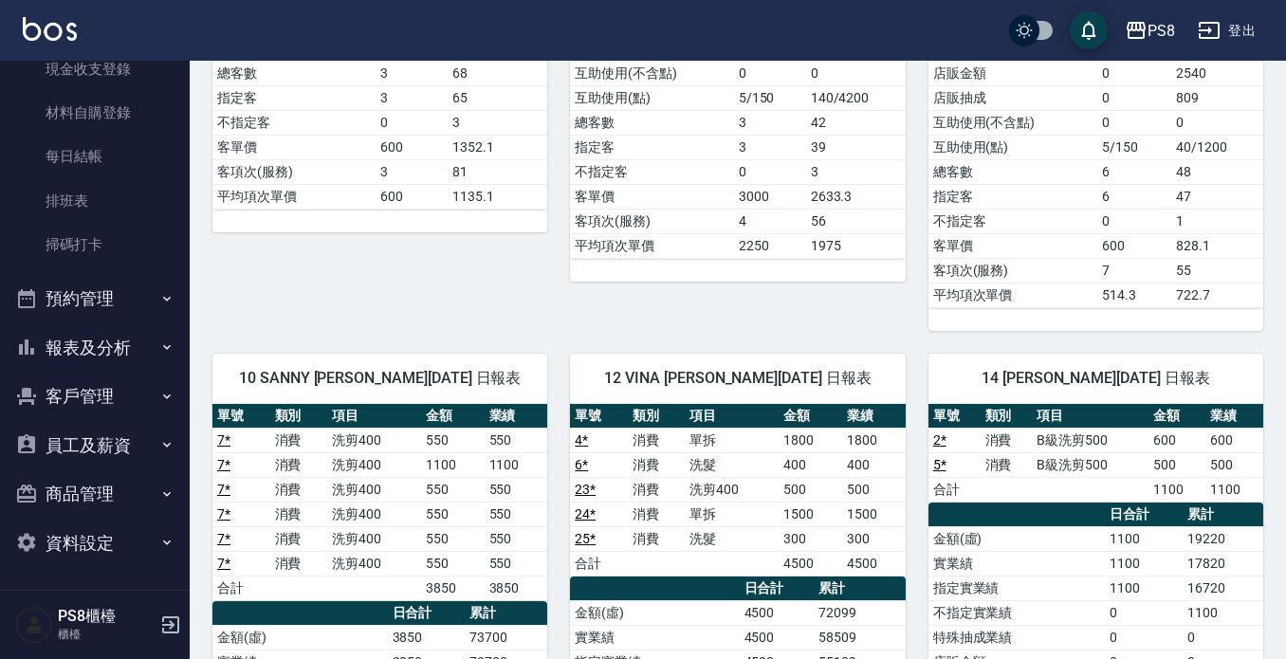
scroll to position [0, 0]
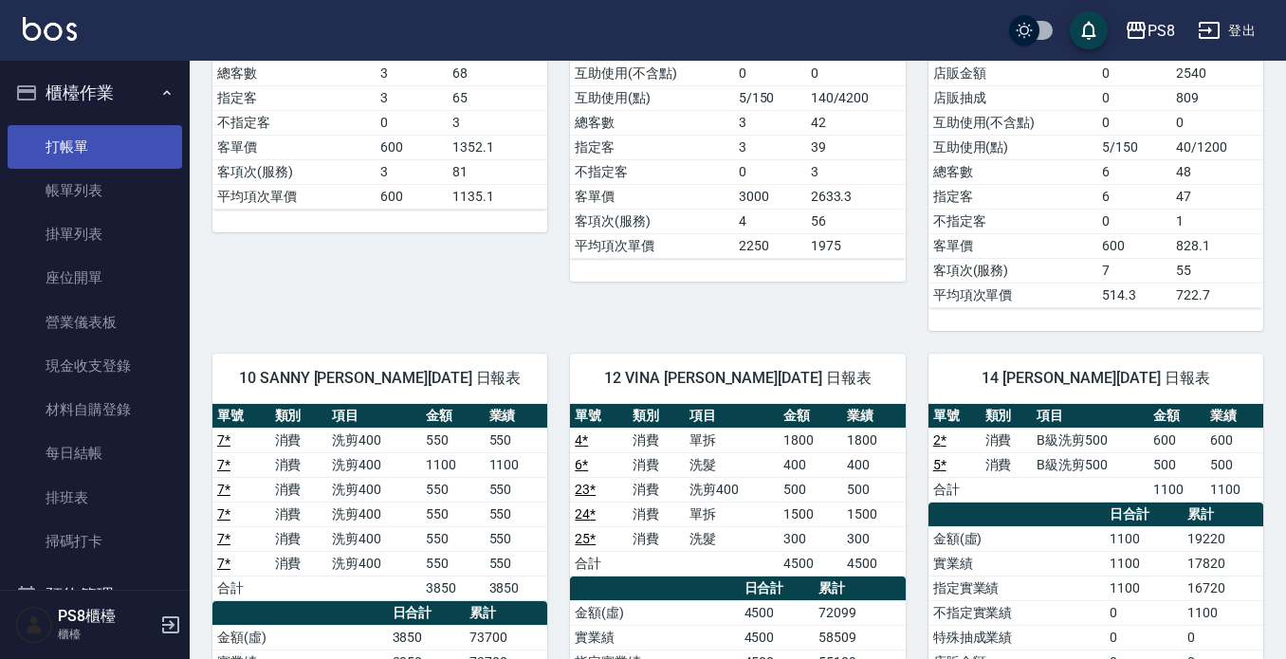
click at [107, 133] on link "打帳單" at bounding box center [95, 147] width 175 height 44
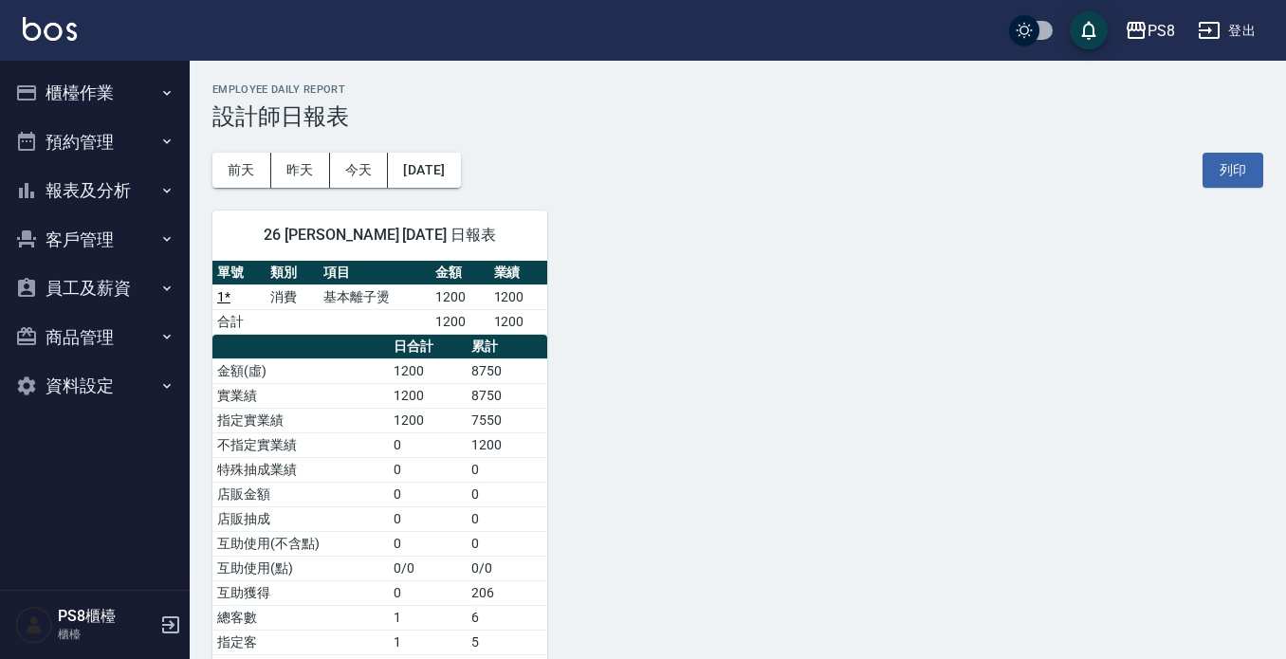
click at [65, 93] on button "櫃檯作業" at bounding box center [95, 92] width 175 height 49
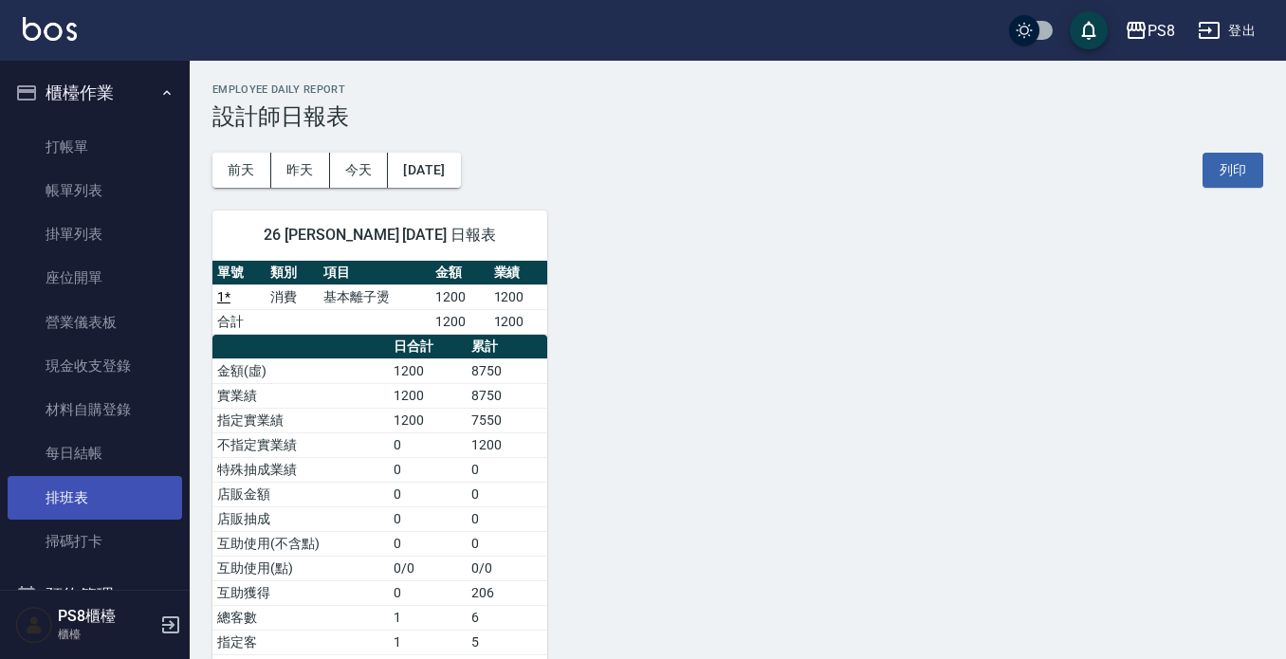
click at [137, 514] on link "排班表" at bounding box center [95, 498] width 175 height 44
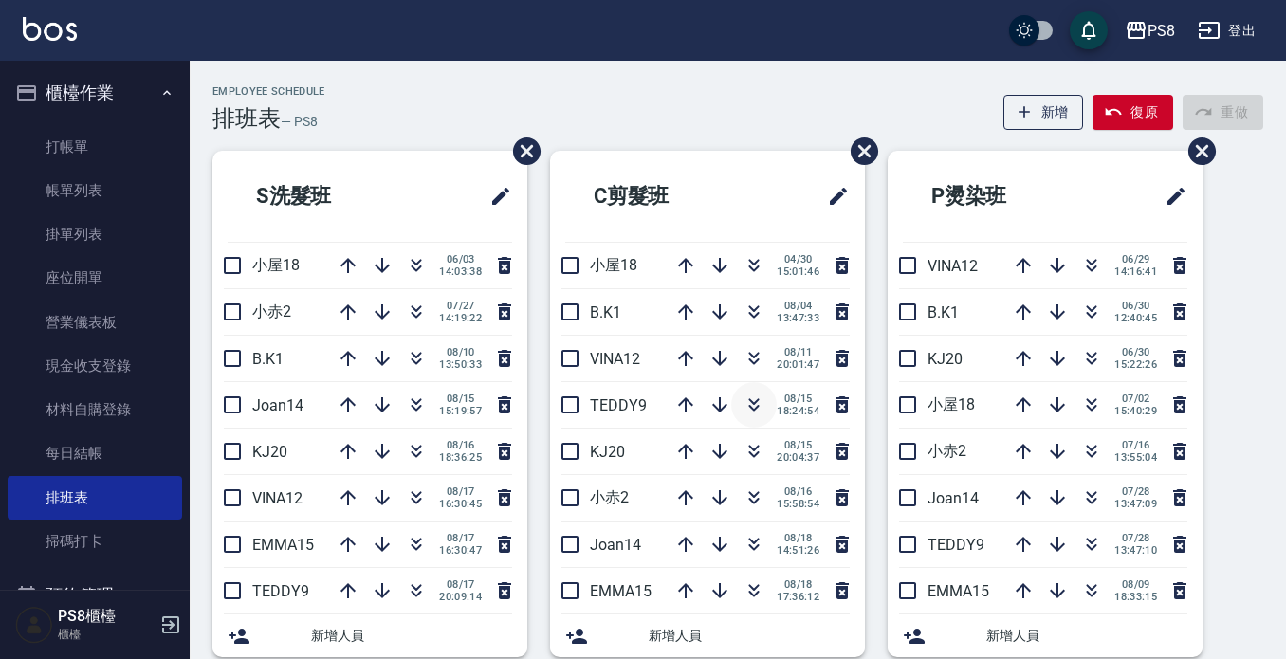
click at [755, 413] on icon "button" at bounding box center [754, 405] width 23 height 23
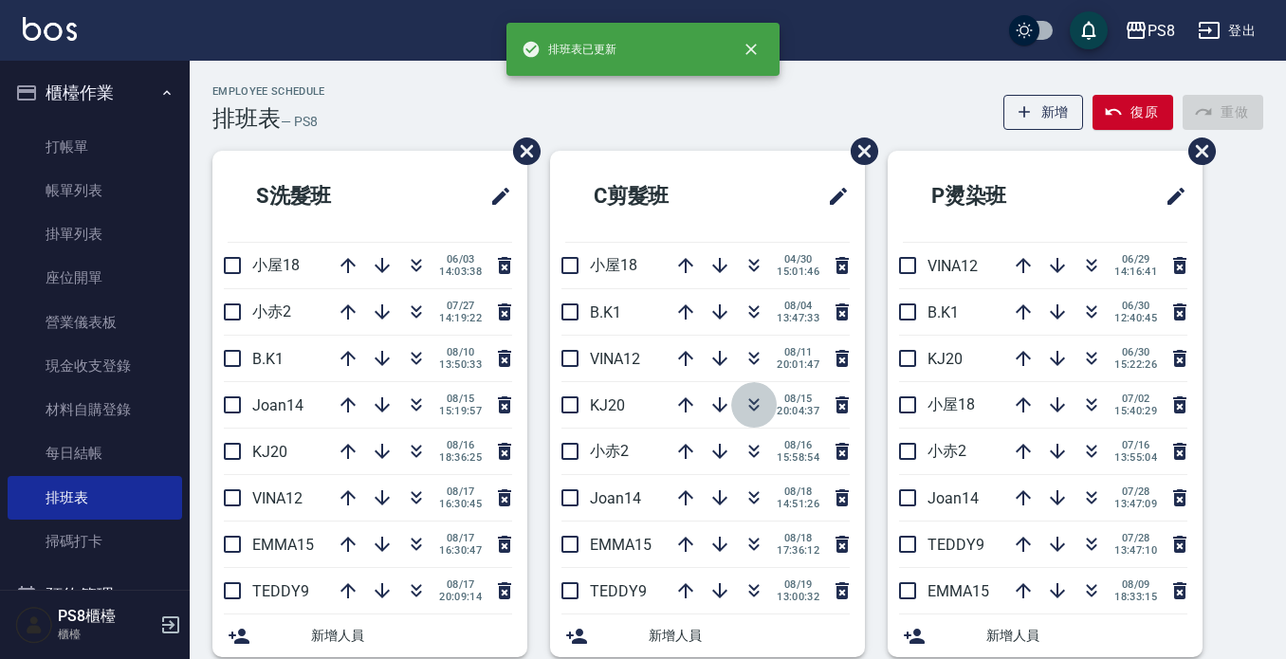
click at [754, 404] on icon "button" at bounding box center [754, 405] width 23 height 23
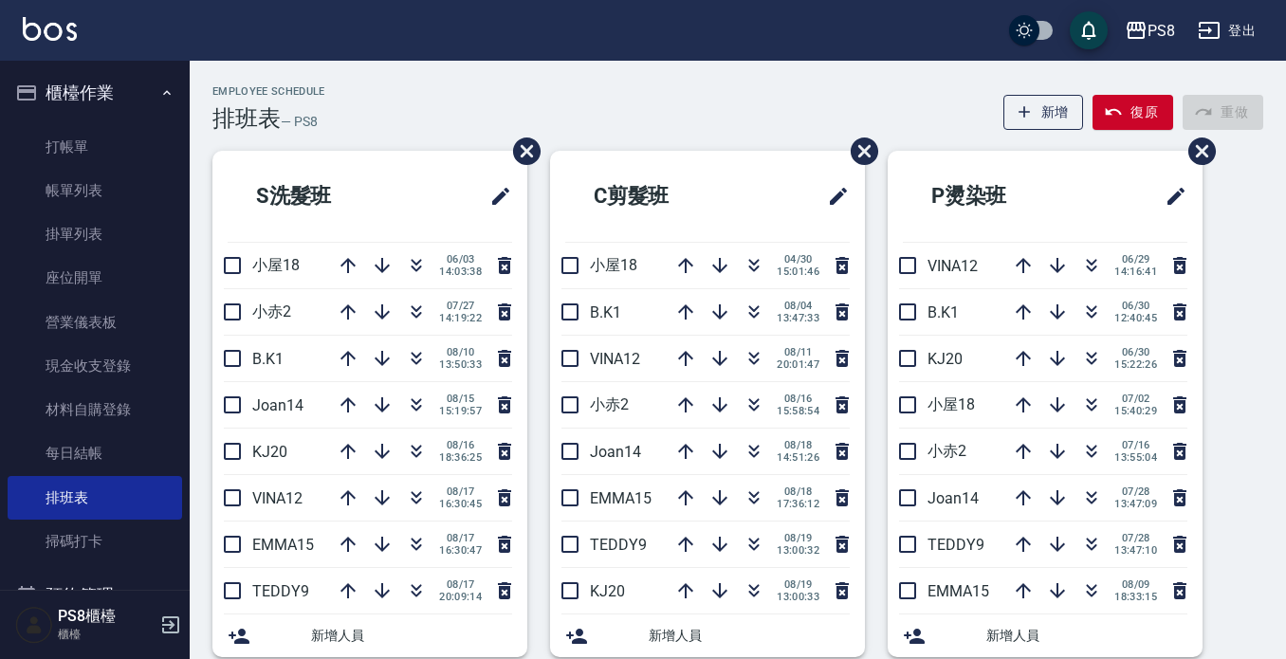
drag, startPoint x: 67, startPoint y: 15, endPoint x: 77, endPoint y: 0, distance: 17.9
click at [67, 12] on div "PS8 登出" at bounding box center [643, 30] width 1286 height 61
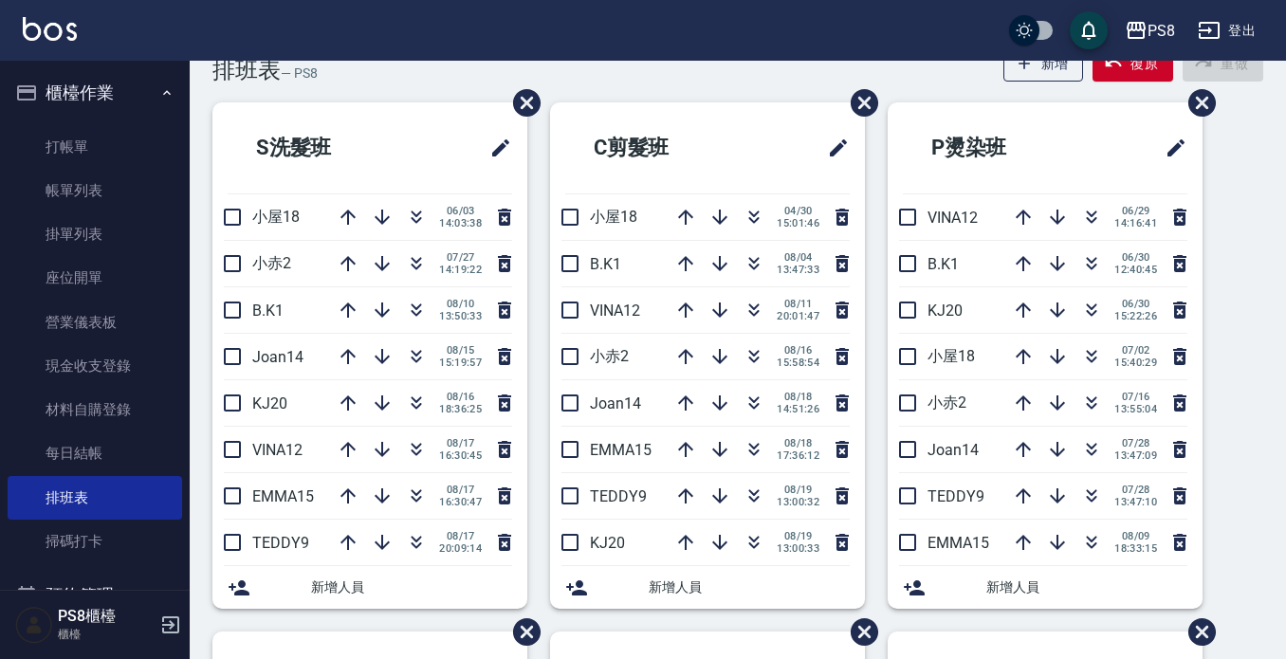
scroll to position [95, 0]
